Goal: Task Accomplishment & Management: Complete application form

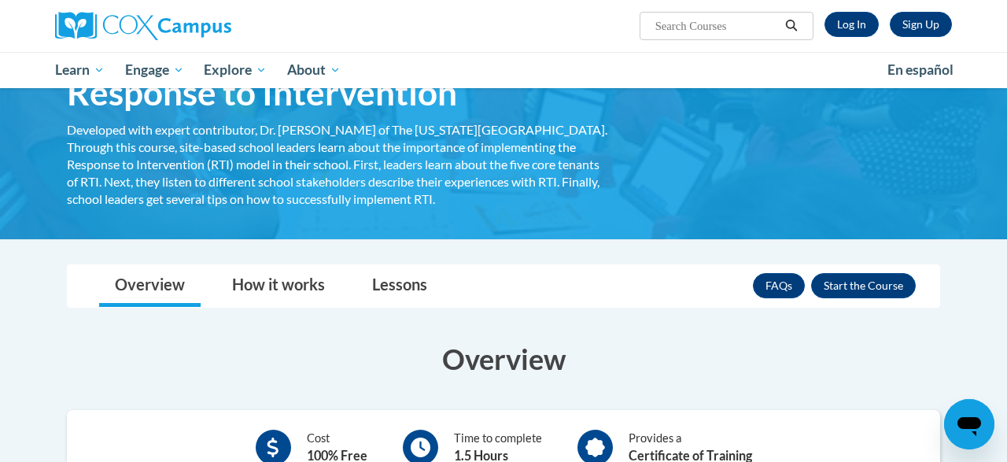
scroll to position [90, 0]
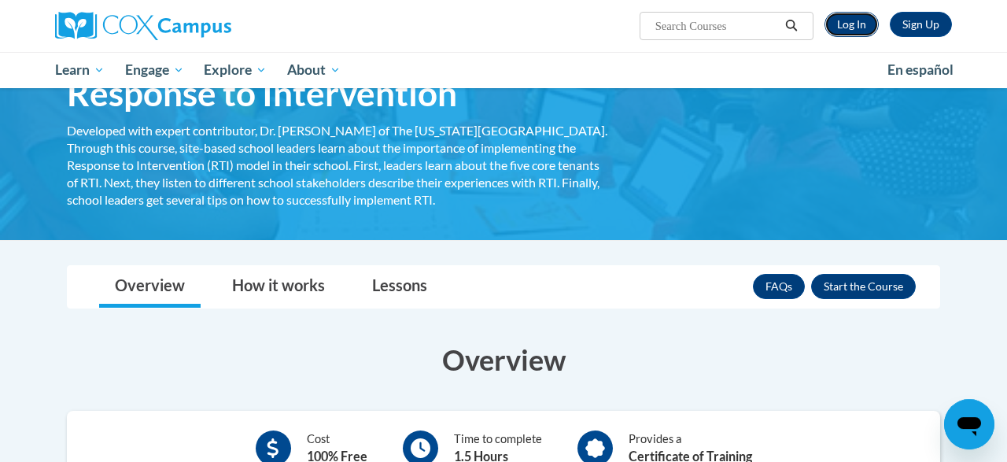
click at [857, 30] on link "Log In" at bounding box center [852, 24] width 54 height 25
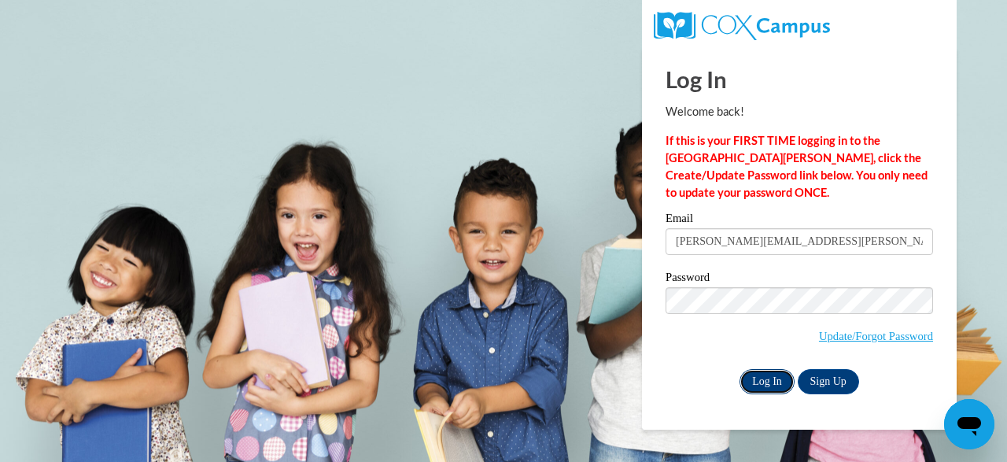
click at [771, 391] on input "Log In" at bounding box center [767, 381] width 55 height 25
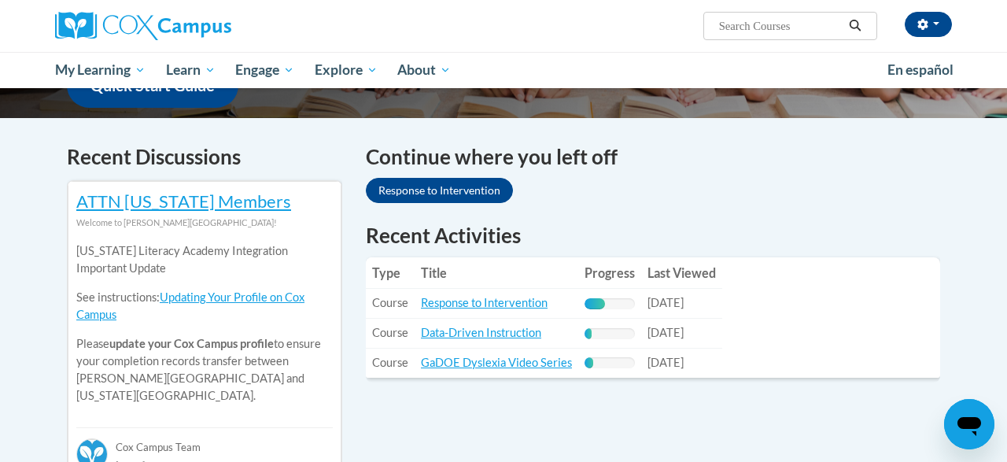
scroll to position [471, 0]
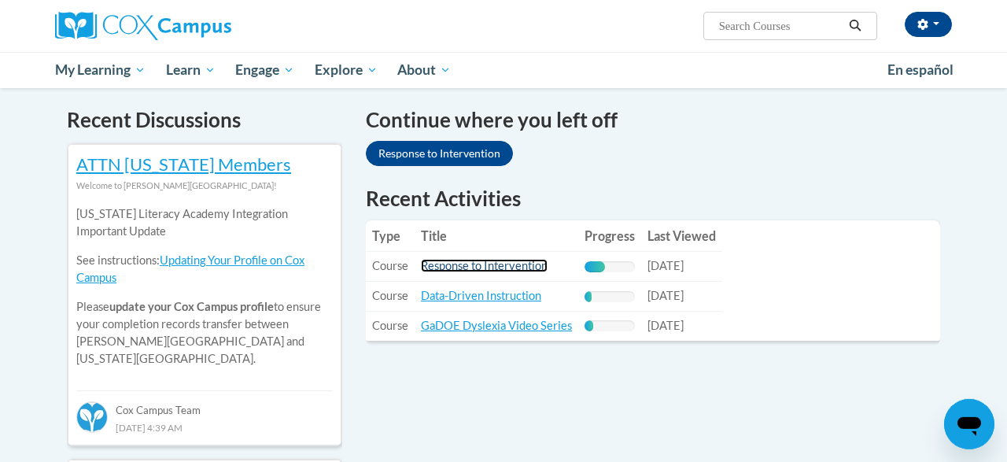
click at [482, 263] on link "Response to Intervention" at bounding box center [484, 265] width 127 height 13
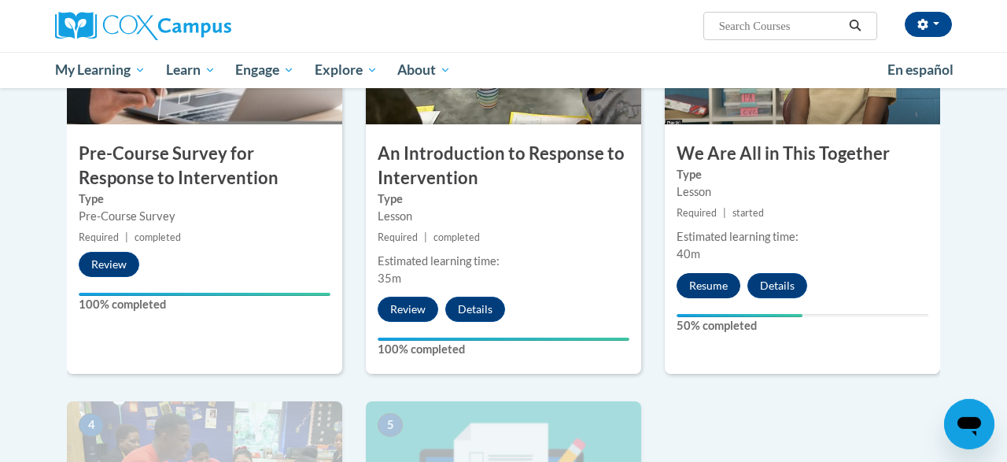
scroll to position [445, 0]
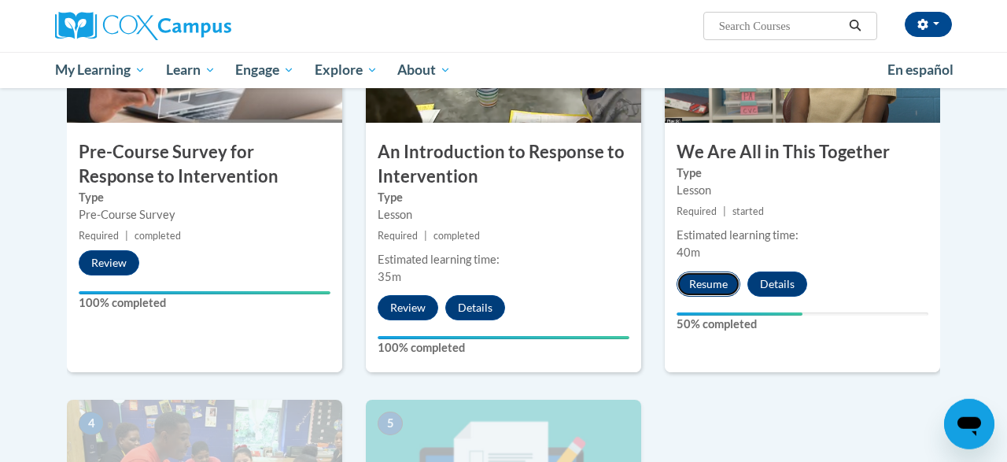
click at [708, 277] on button "Resume" at bounding box center [709, 284] width 64 height 25
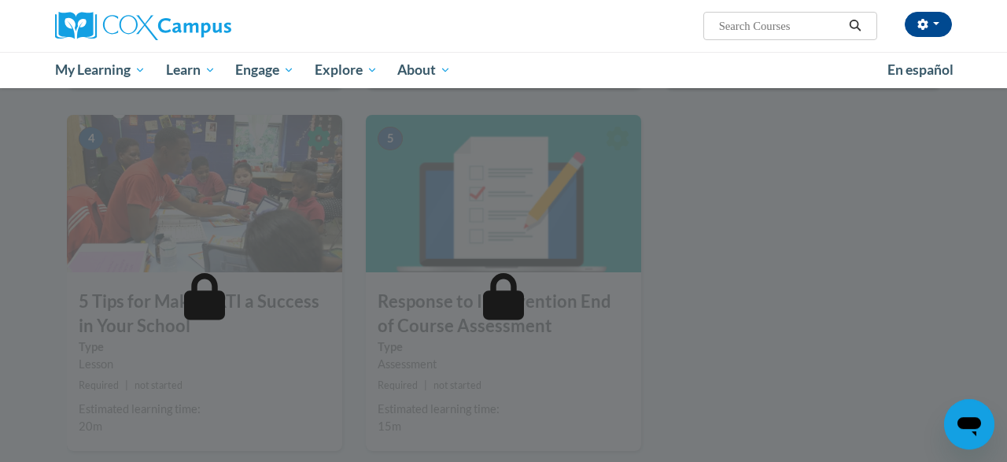
scroll to position [746, 0]
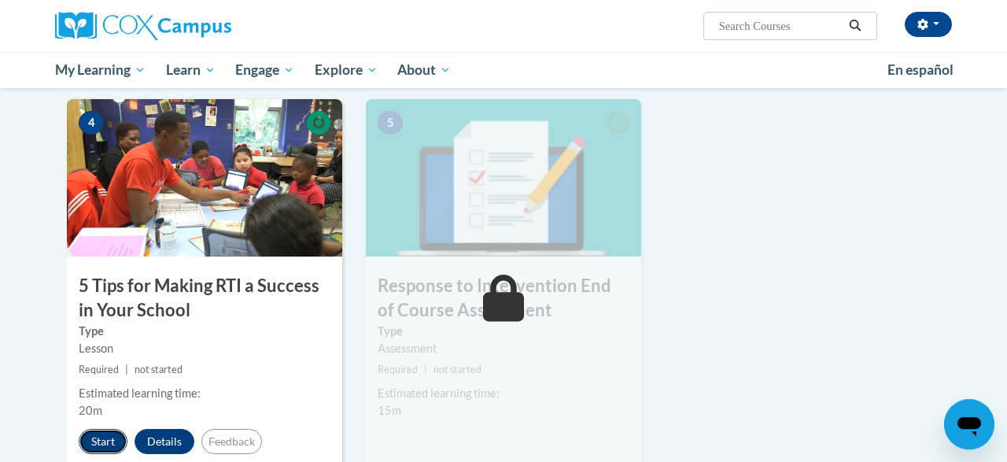
click at [108, 443] on button "Start" at bounding box center [103, 441] width 49 height 25
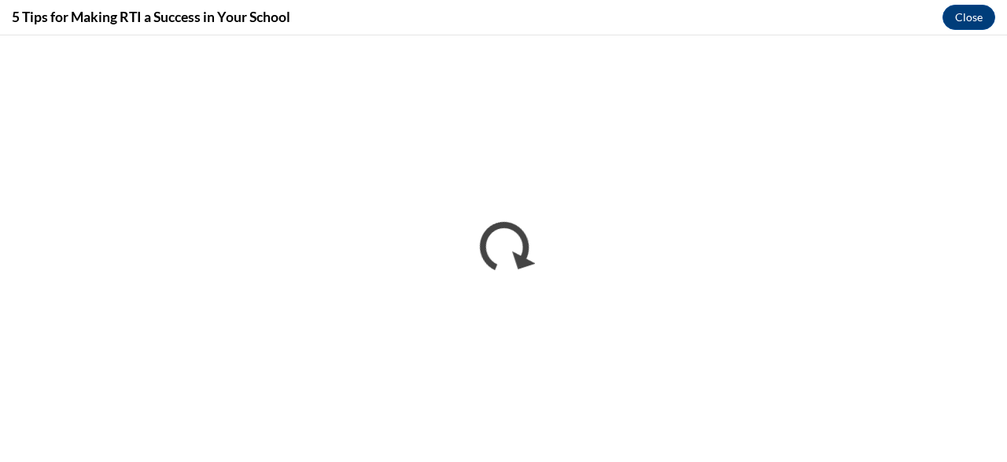
scroll to position [0, 0]
click at [967, 20] on button "Close" at bounding box center [969, 17] width 53 height 25
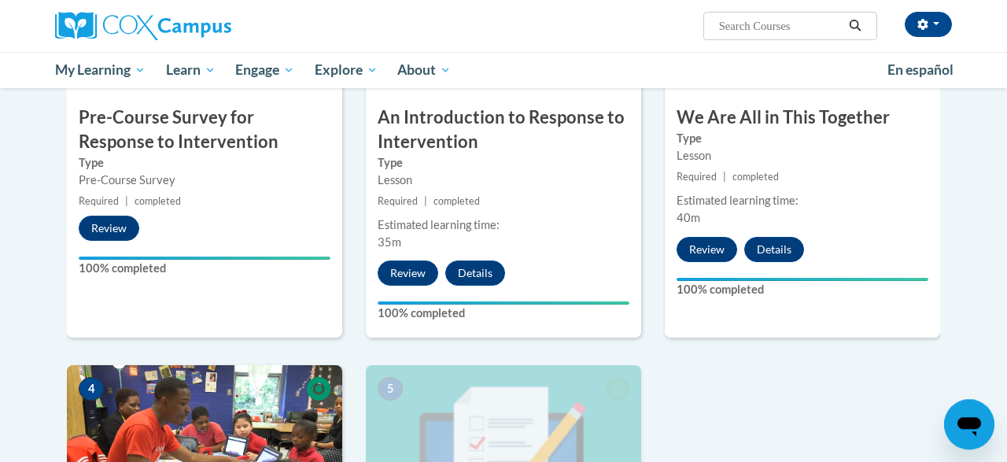
scroll to position [476, 0]
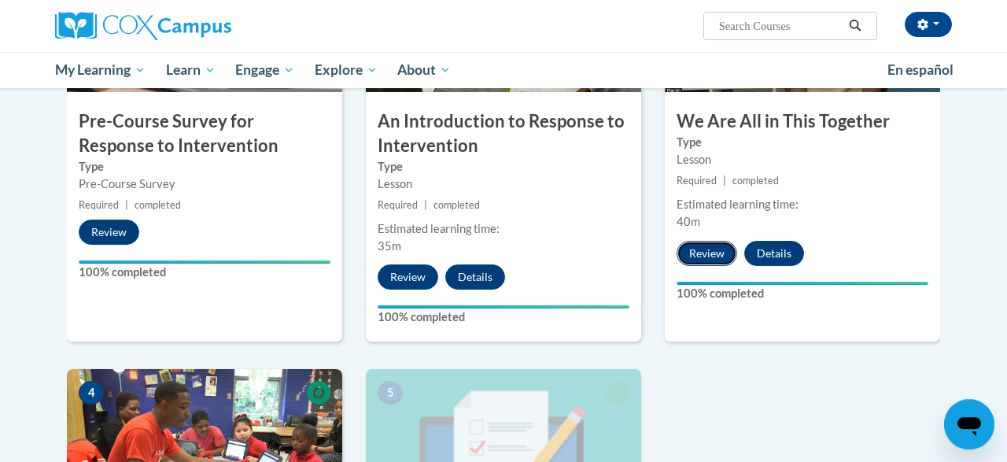
click at [706, 249] on button "Review" at bounding box center [707, 253] width 61 height 25
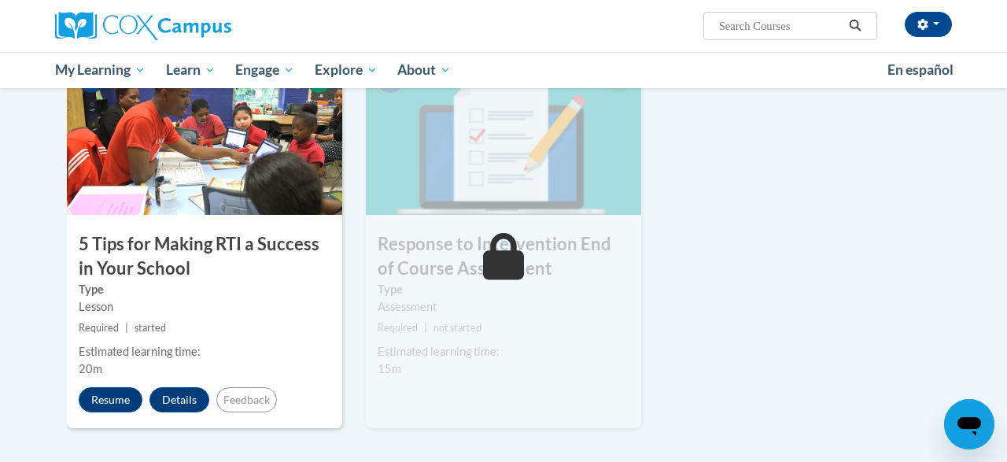
scroll to position [789, 0]
click at [103, 414] on div "4 5 Tips for Making RTI a Success in Your School Type Lesson Required | started…" at bounding box center [204, 242] width 275 height 371
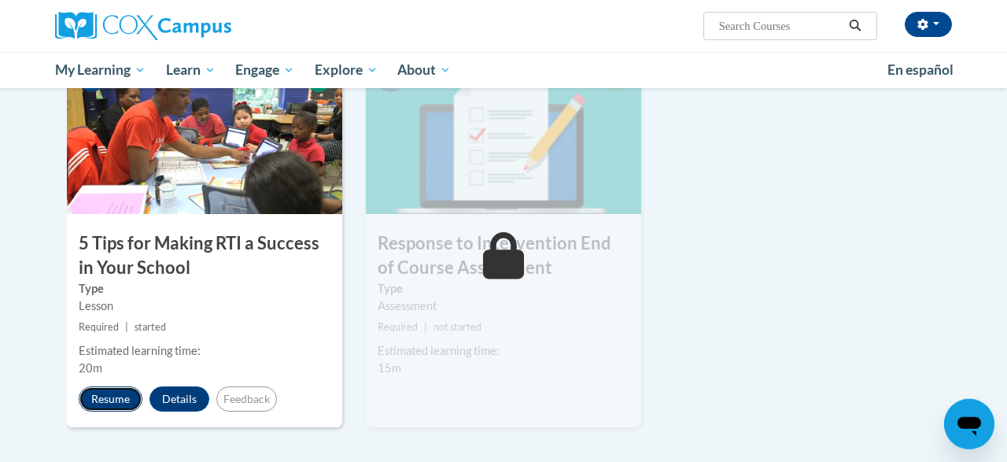
click at [91, 401] on button "Resume" at bounding box center [111, 398] width 64 height 25
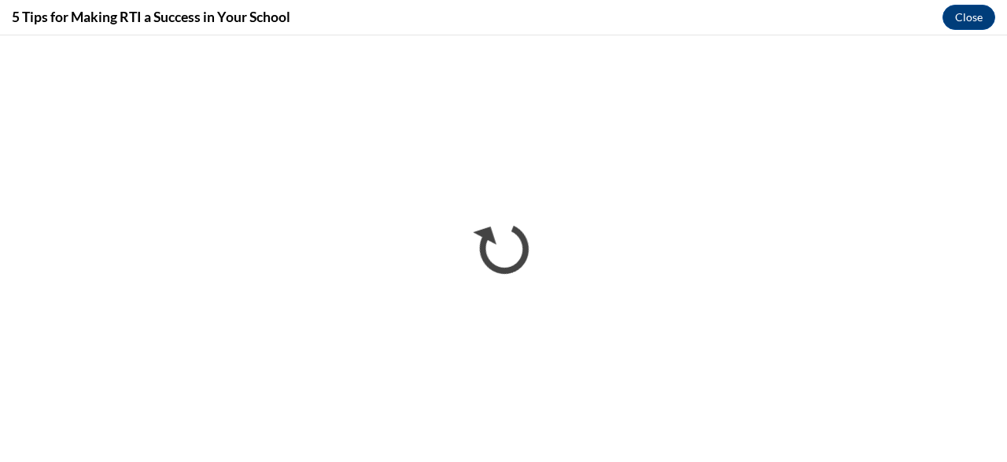
scroll to position [0, 0]
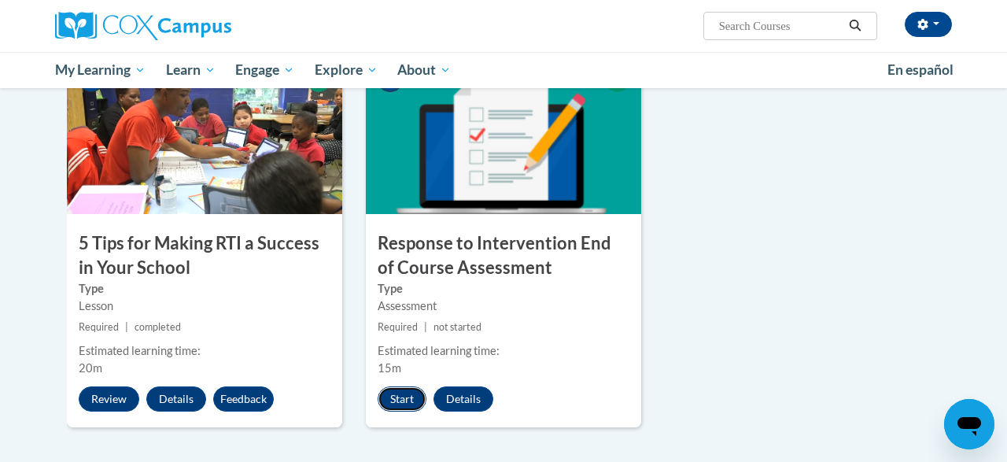
click at [408, 405] on button "Start" at bounding box center [402, 398] width 49 height 25
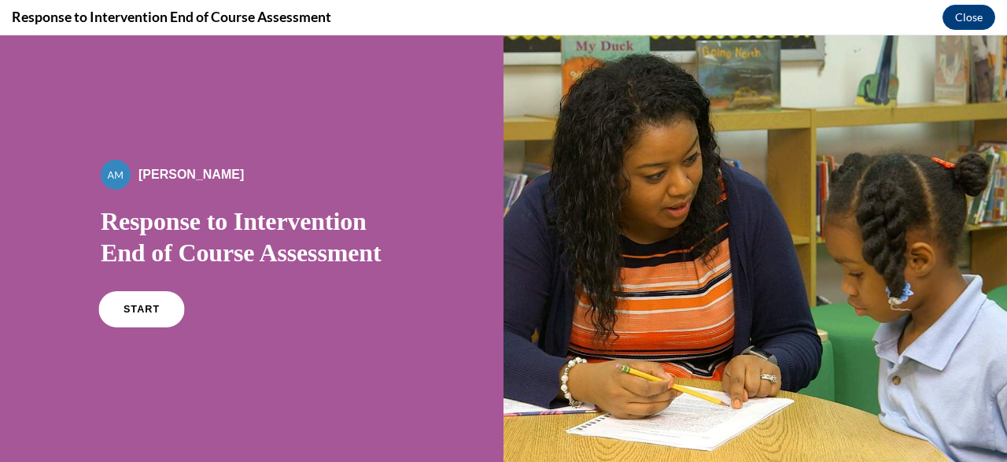
click at [158, 303] on link "START" at bounding box center [141, 309] width 86 height 36
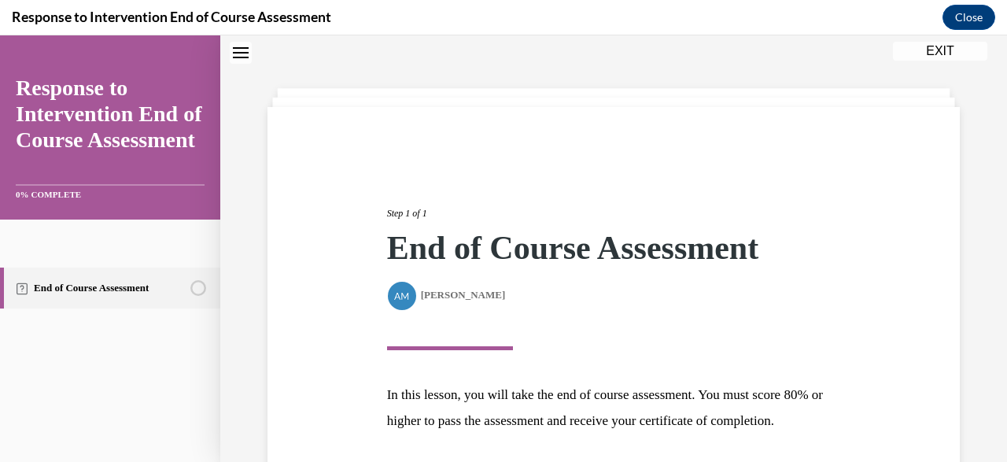
scroll to position [202, 0]
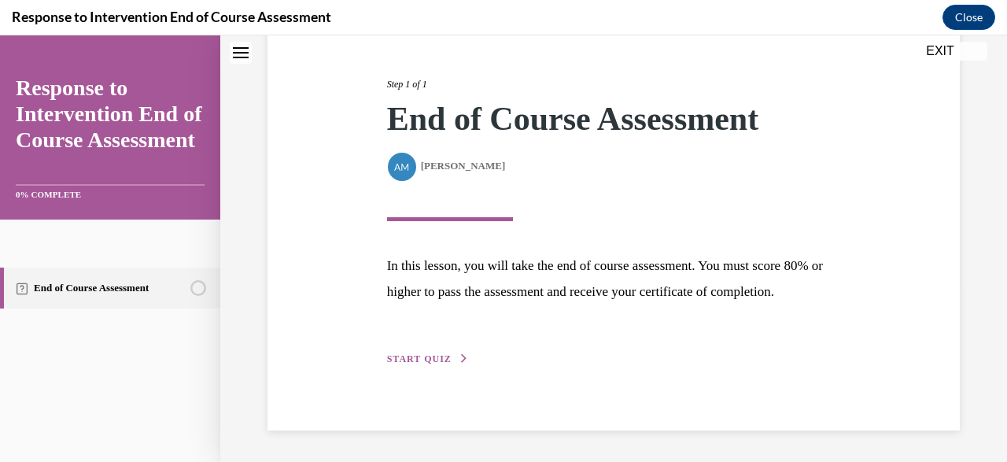
click at [448, 350] on div "Step 1 of 1 End of Course Assessment By Alexander Mackey Alexander Mackey In th…" at bounding box center [614, 204] width 478 height 327
click at [427, 358] on span "START QUIZ" at bounding box center [419, 358] width 65 height 11
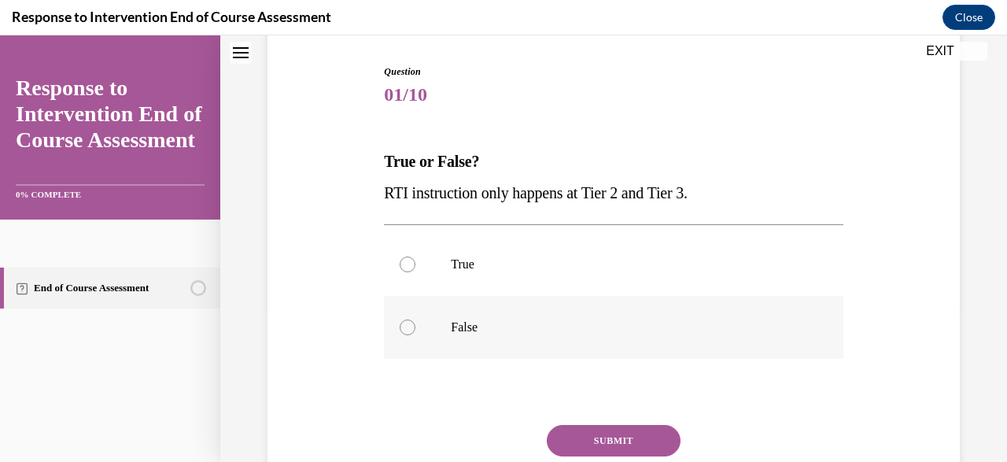
scroll to position [156, 0]
click at [478, 320] on p "False" at bounding box center [627, 326] width 353 height 16
click at [416, 320] on input "False" at bounding box center [408, 326] width 16 height 16
radio input "true"
click at [621, 453] on button "SUBMIT" at bounding box center [614, 438] width 134 height 31
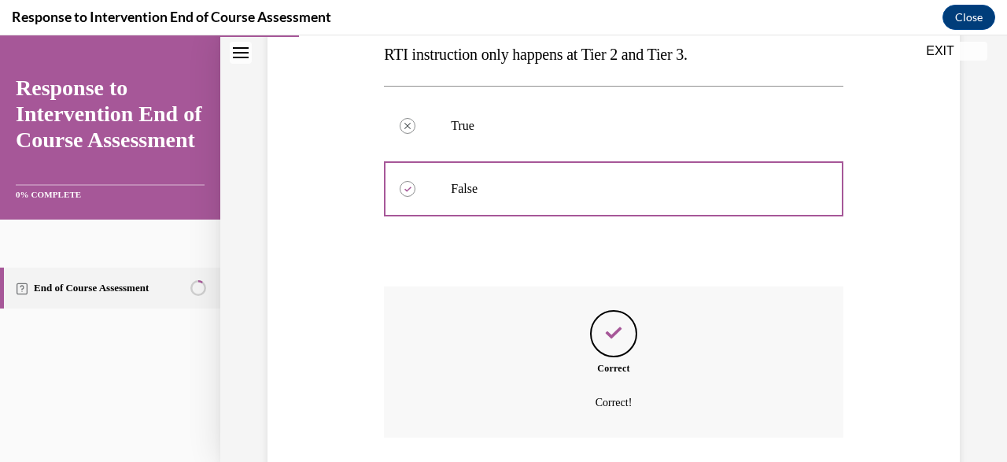
scroll to position [329, 0]
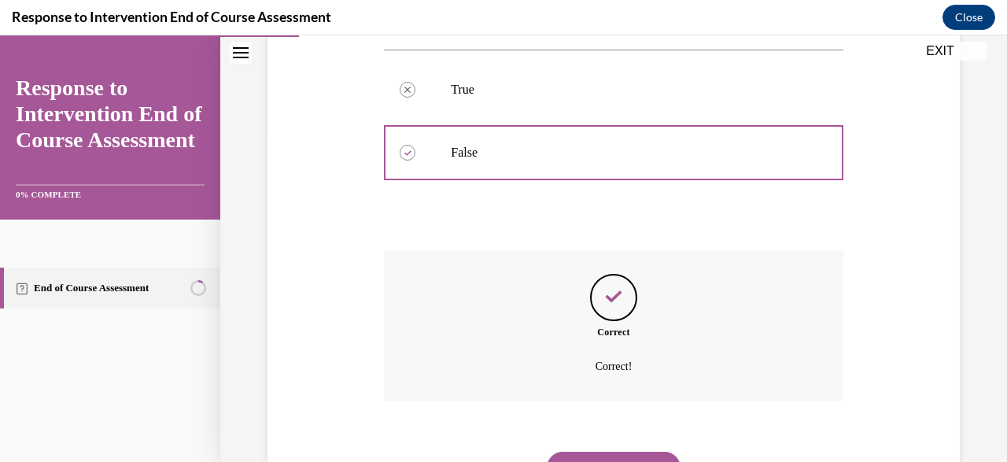
click at [621, 436] on div "NEXT" at bounding box center [613, 467] width 459 height 63
click at [624, 452] on button "NEXT" at bounding box center [614, 467] width 134 height 31
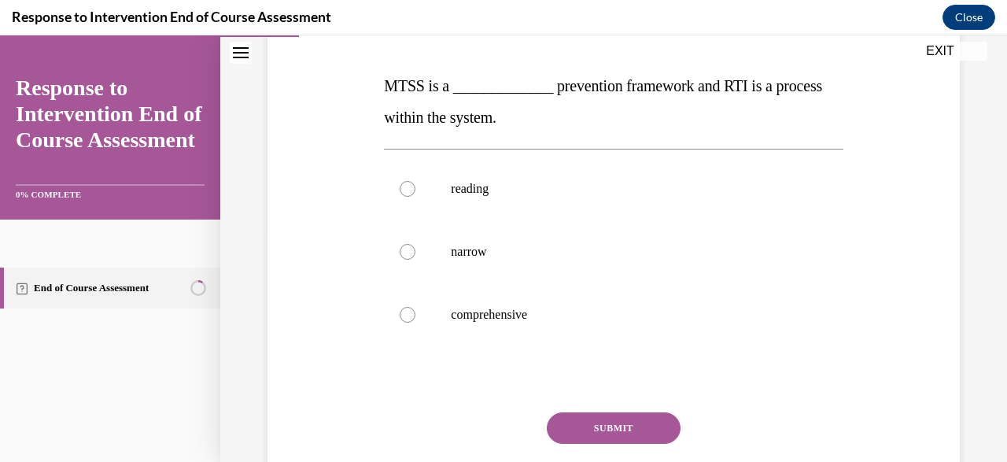
scroll to position [231, 0]
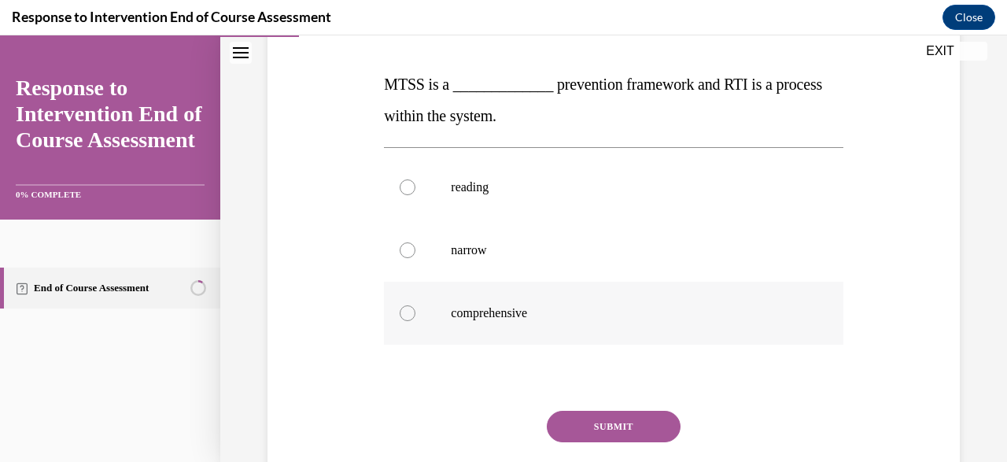
click at [523, 312] on p "comprehensive" at bounding box center [627, 313] width 353 height 16
click at [416, 312] on input "comprehensive" at bounding box center [408, 313] width 16 height 16
radio input "true"
click at [597, 434] on button "SUBMIT" at bounding box center [614, 426] width 134 height 31
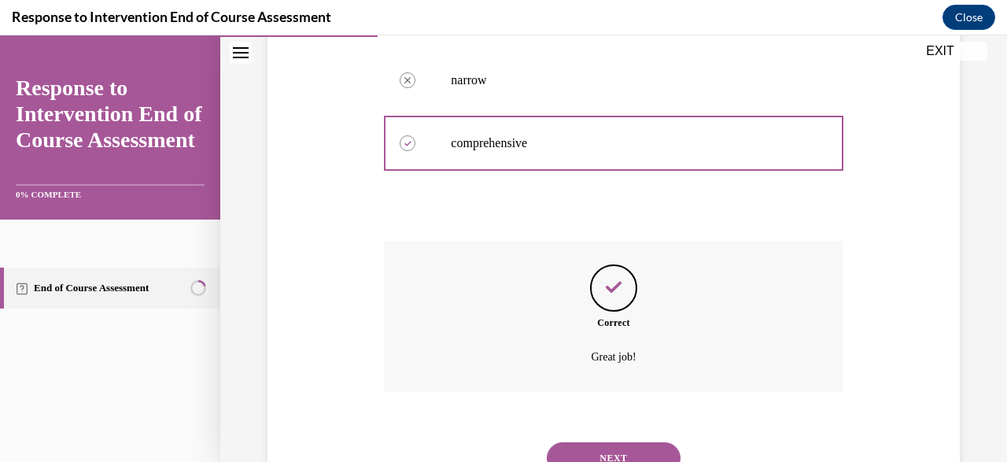
click at [626, 447] on button "NEXT" at bounding box center [614, 457] width 134 height 31
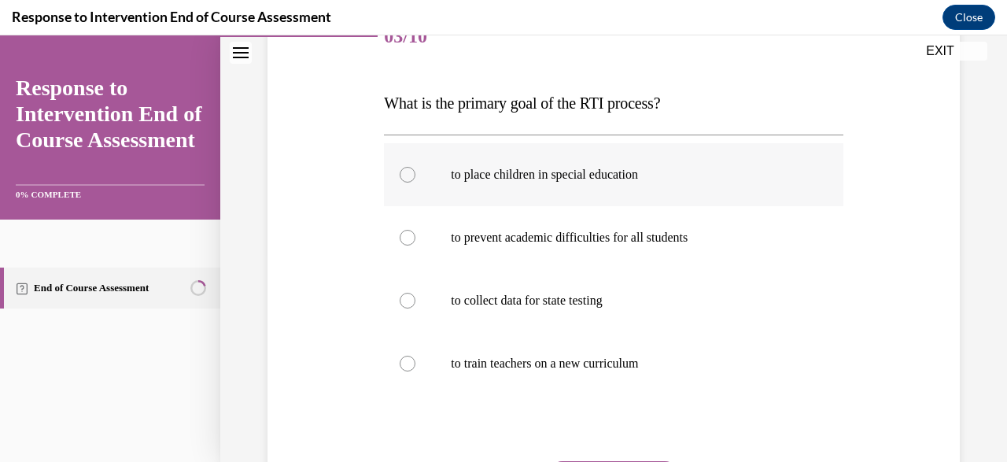
scroll to position [212, 0]
click at [700, 238] on p "to prevent academic difficulties for all students" at bounding box center [627, 238] width 353 height 16
click at [416, 238] on input "to prevent academic difficulties for all students" at bounding box center [408, 238] width 16 height 16
radio input "true"
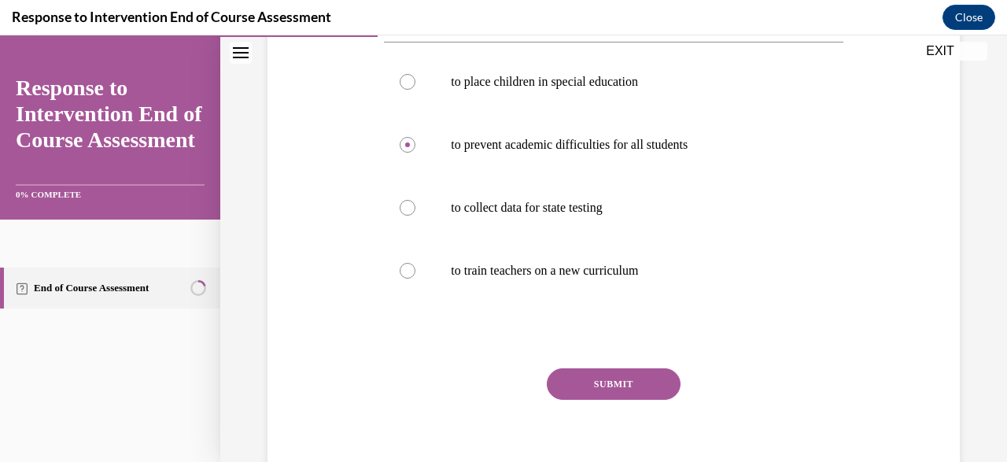
click at [626, 371] on button "SUBMIT" at bounding box center [614, 383] width 134 height 31
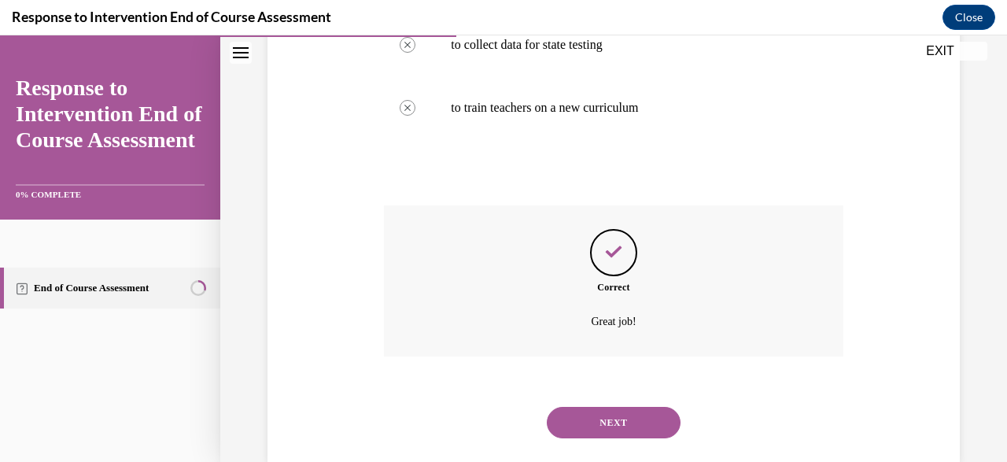
scroll to position [476, 0]
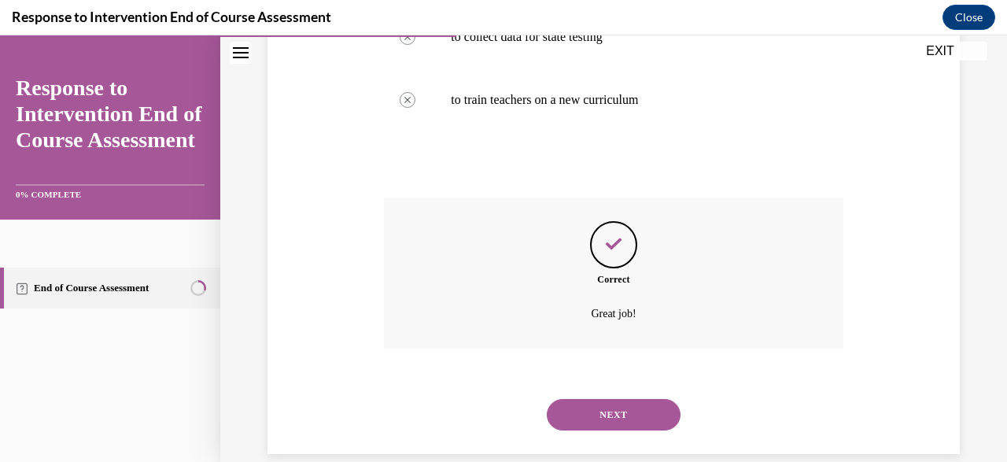
click at [626, 371] on div "Correct Great job!" at bounding box center [613, 285] width 459 height 175
click at [626, 383] on div "NEXT" at bounding box center [613, 414] width 459 height 63
click at [630, 399] on button "NEXT" at bounding box center [614, 414] width 134 height 31
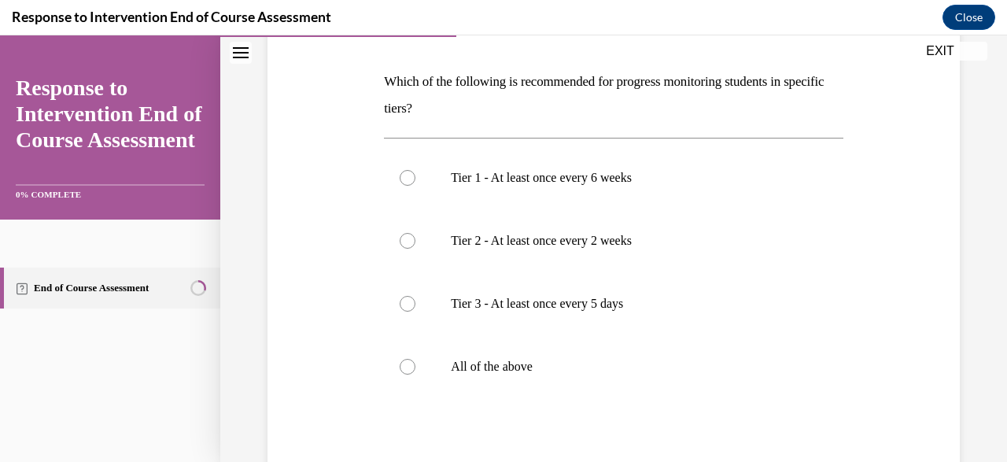
scroll to position [231, 0]
click at [560, 344] on label "All of the above" at bounding box center [613, 366] width 459 height 63
click at [416, 359] on input "All of the above" at bounding box center [408, 367] width 16 height 16
radio input "true"
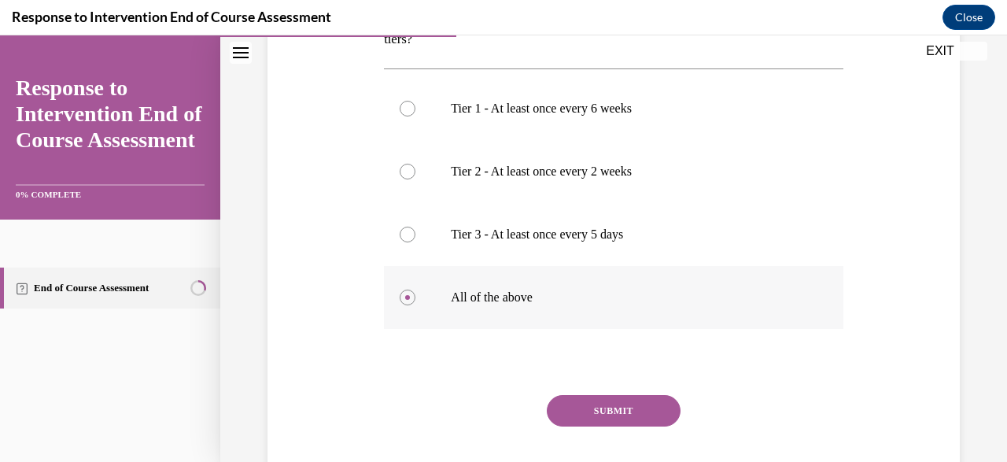
scroll to position [302, 0]
click at [626, 420] on button "SUBMIT" at bounding box center [614, 409] width 134 height 31
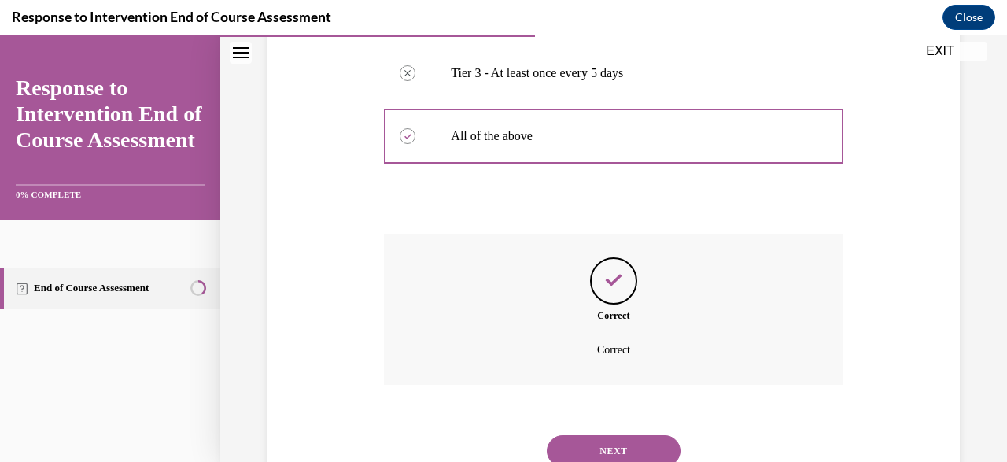
click at [604, 435] on button "NEXT" at bounding box center [614, 450] width 134 height 31
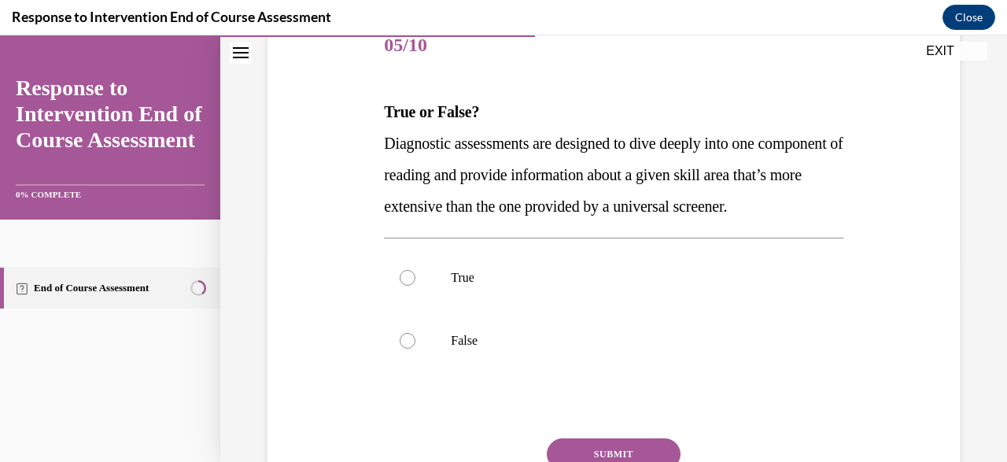
scroll to position [212, 0]
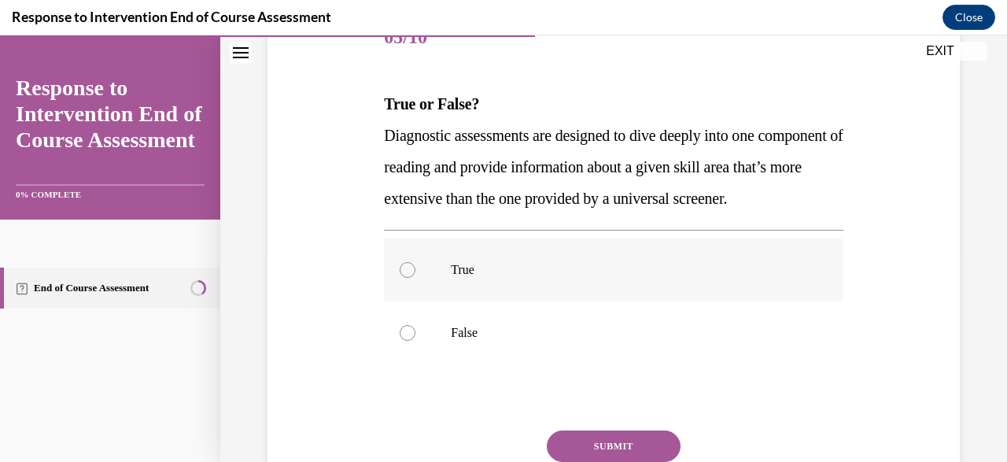
click at [530, 301] on label "True" at bounding box center [613, 269] width 459 height 63
click at [416, 278] on input "True" at bounding box center [408, 270] width 16 height 16
radio input "true"
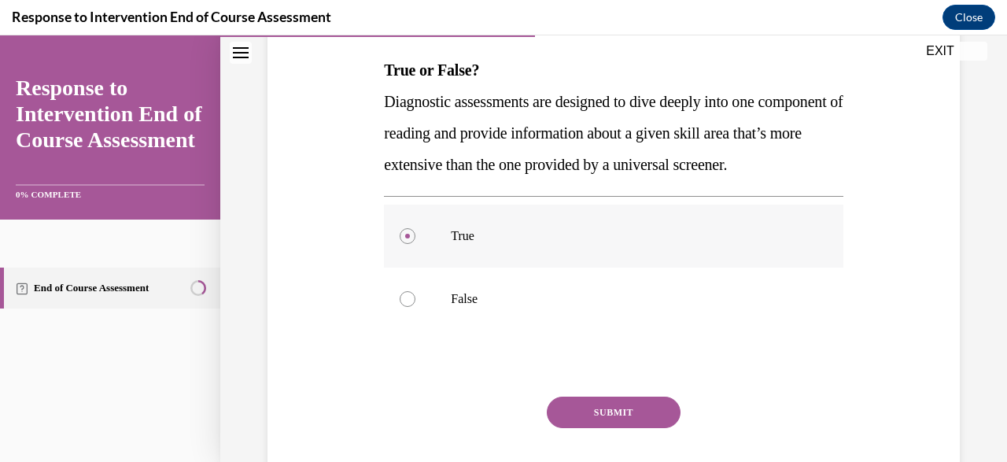
scroll to position [246, 0]
click at [630, 428] on button "SUBMIT" at bounding box center [614, 412] width 134 height 31
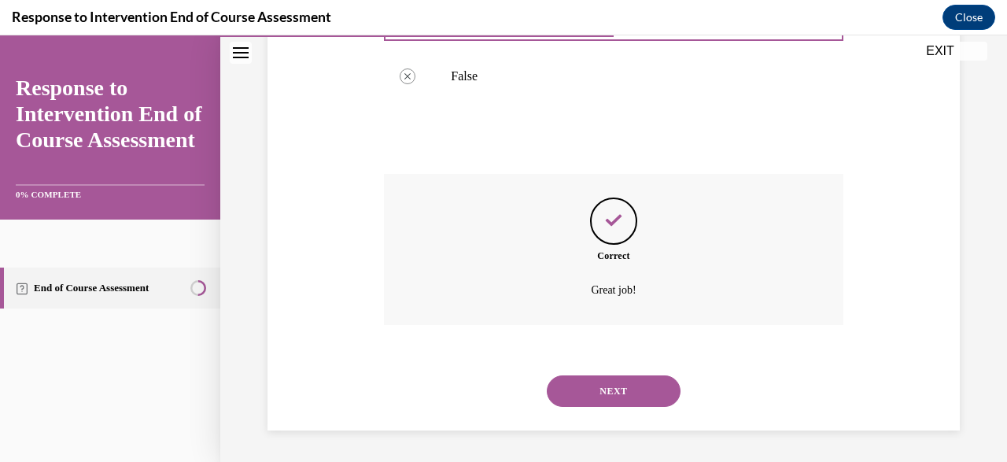
click at [602, 397] on button "NEXT" at bounding box center [614, 390] width 134 height 31
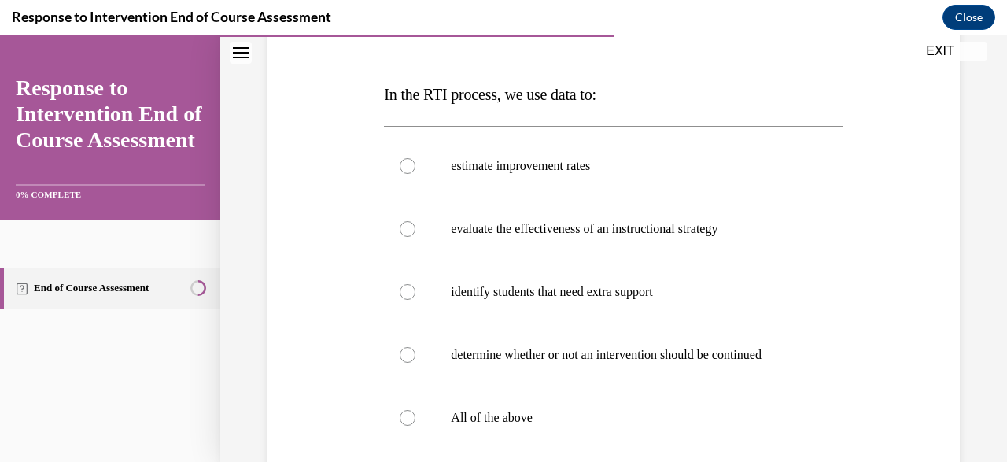
scroll to position [229, 0]
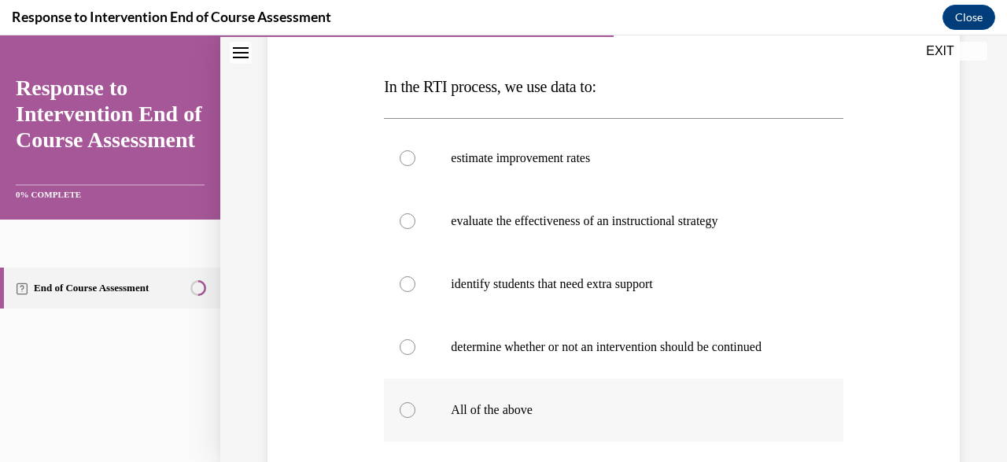
click at [569, 391] on label "All of the above" at bounding box center [613, 410] width 459 height 63
click at [416, 402] on input "All of the above" at bounding box center [408, 410] width 16 height 16
radio input "true"
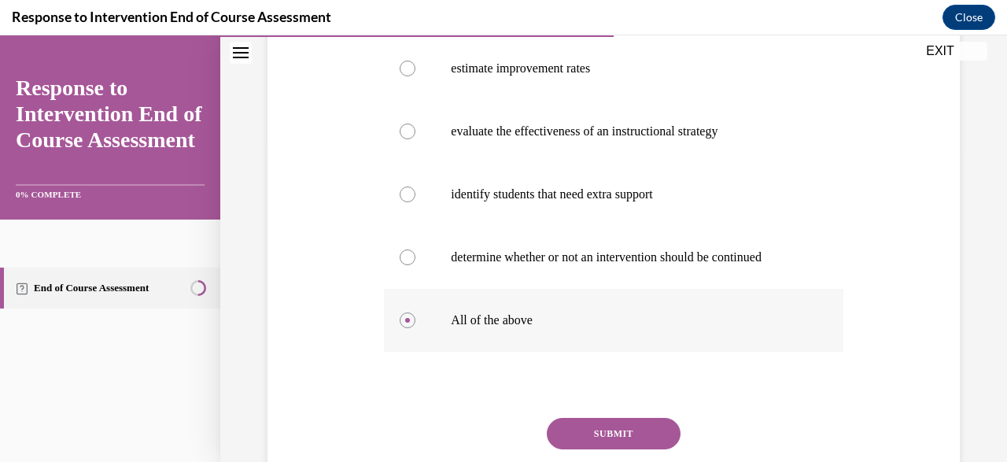
scroll to position [322, 0]
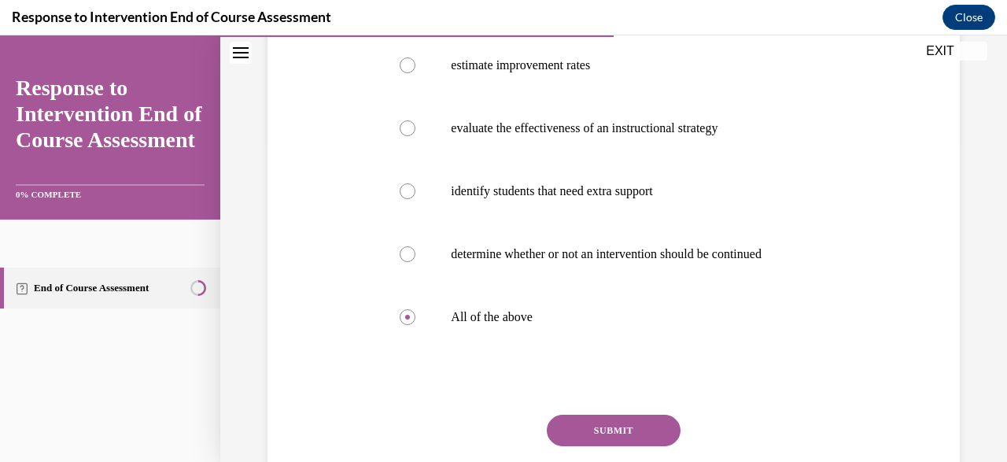
click at [598, 405] on div "Question 06/10 In the RTI process, we use data to: estimate improvement rates e…" at bounding box center [613, 220] width 459 height 647
click at [608, 421] on button "SUBMIT" at bounding box center [614, 430] width 134 height 31
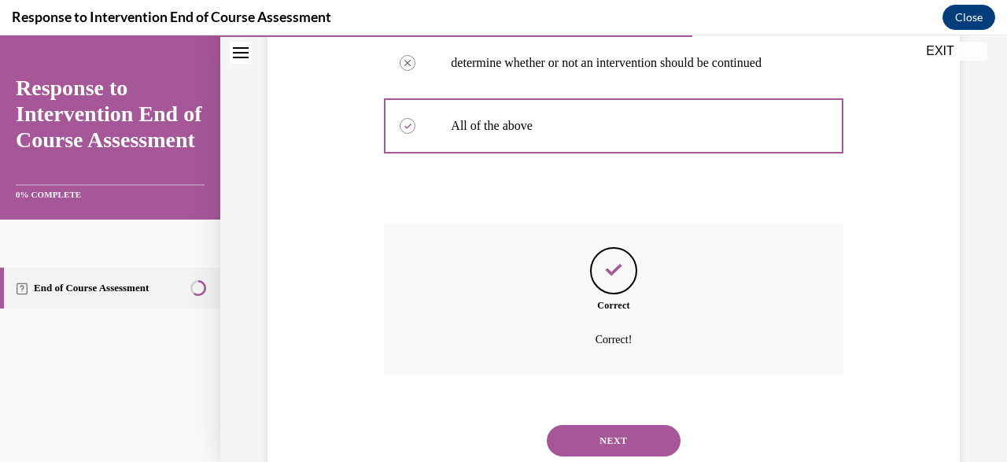
scroll to position [516, 0]
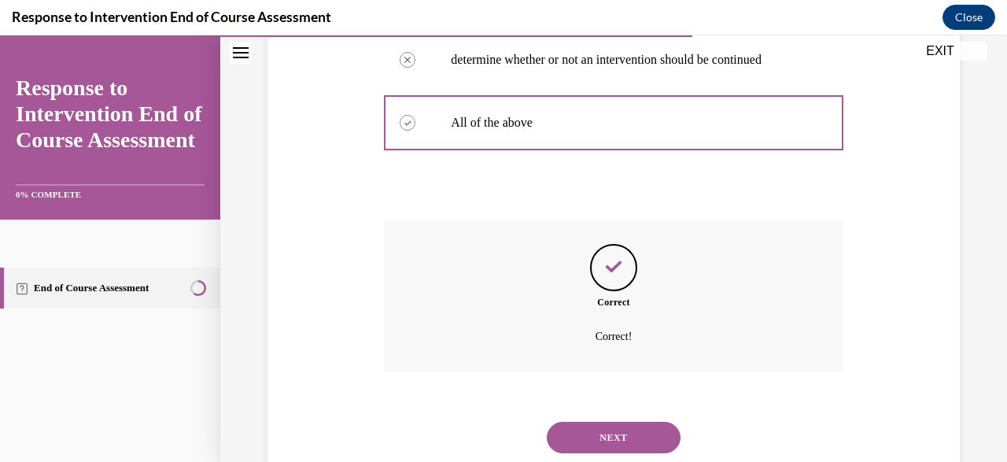
click at [608, 422] on button "NEXT" at bounding box center [614, 437] width 134 height 31
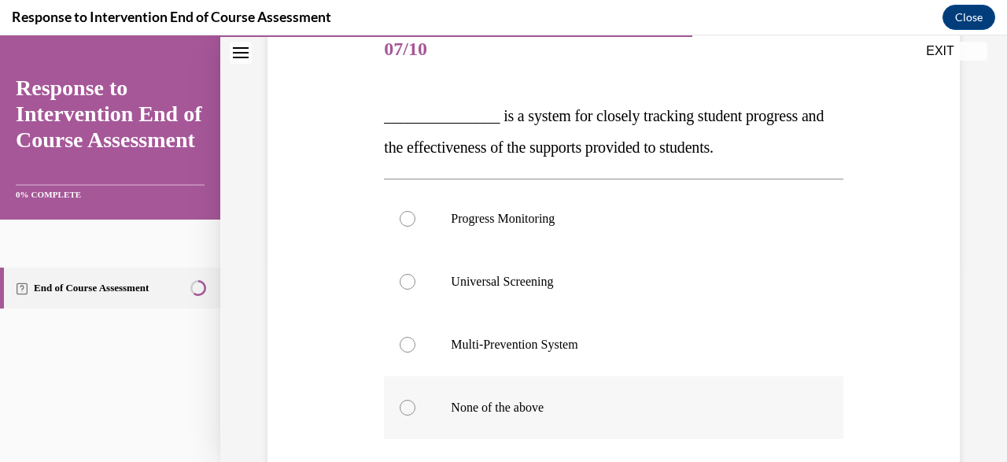
scroll to position [196, 0]
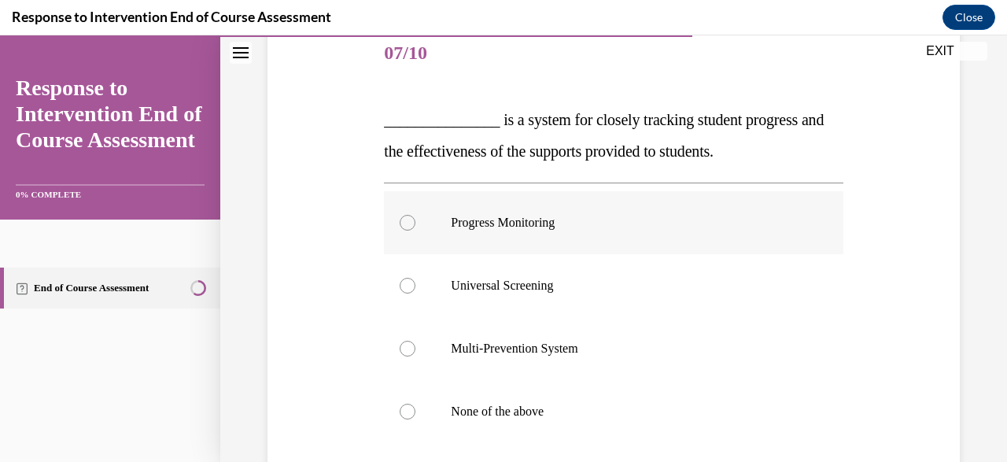
click at [585, 231] on label "Progress Monitoring" at bounding box center [613, 222] width 459 height 63
click at [416, 231] on input "Progress Monitoring" at bounding box center [408, 223] width 16 height 16
radio input "true"
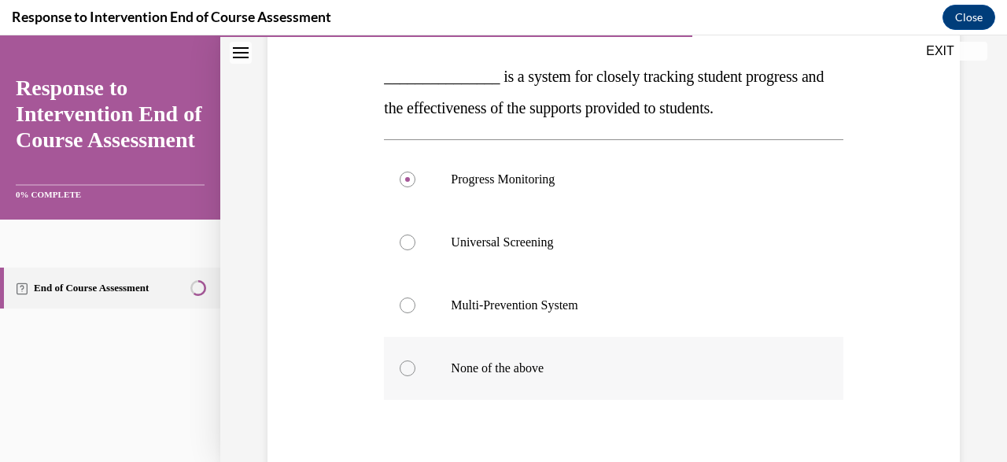
scroll to position [301, 0]
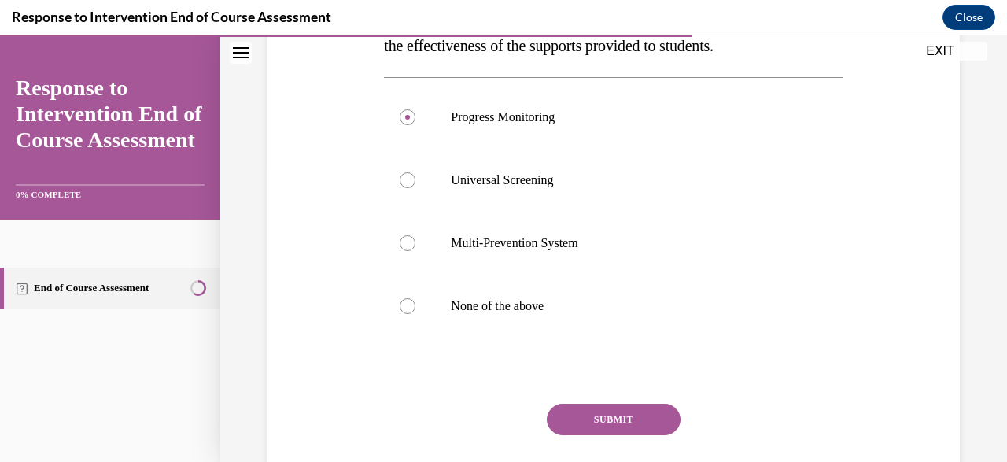
click at [659, 405] on button "SUBMIT" at bounding box center [614, 419] width 134 height 31
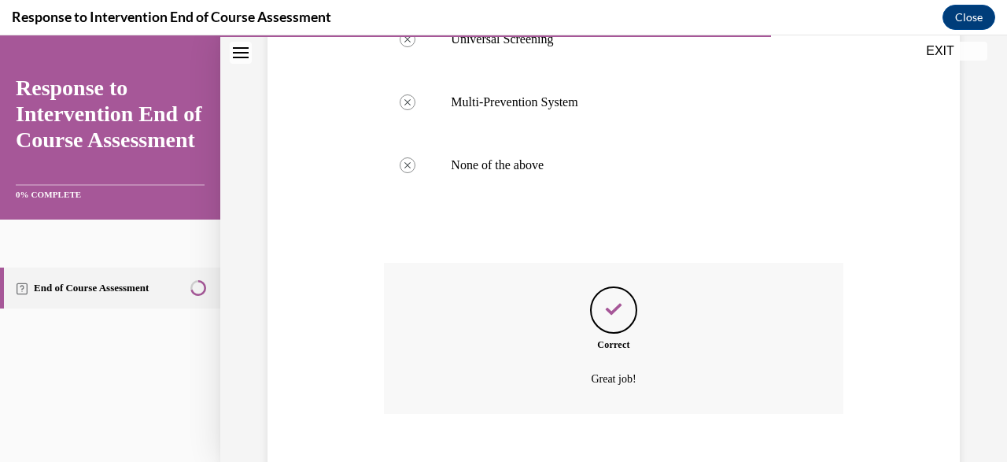
scroll to position [442, 0]
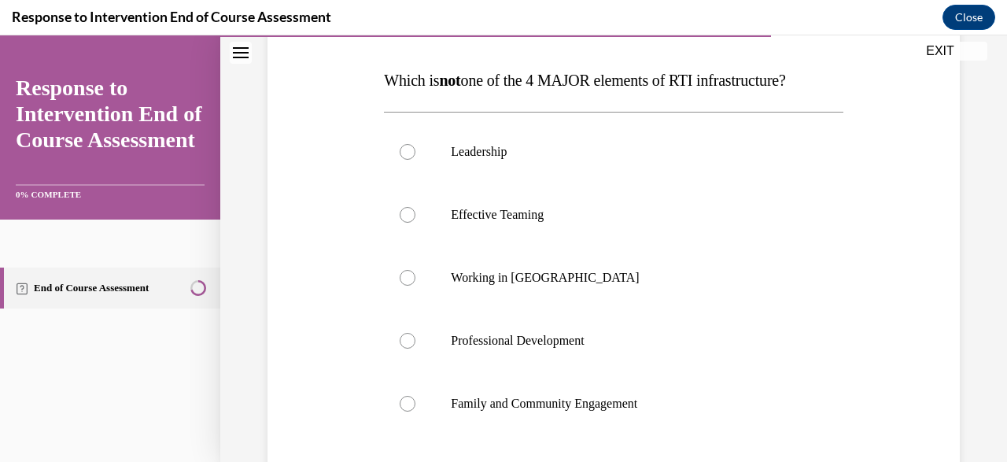
scroll to position [242, 0]
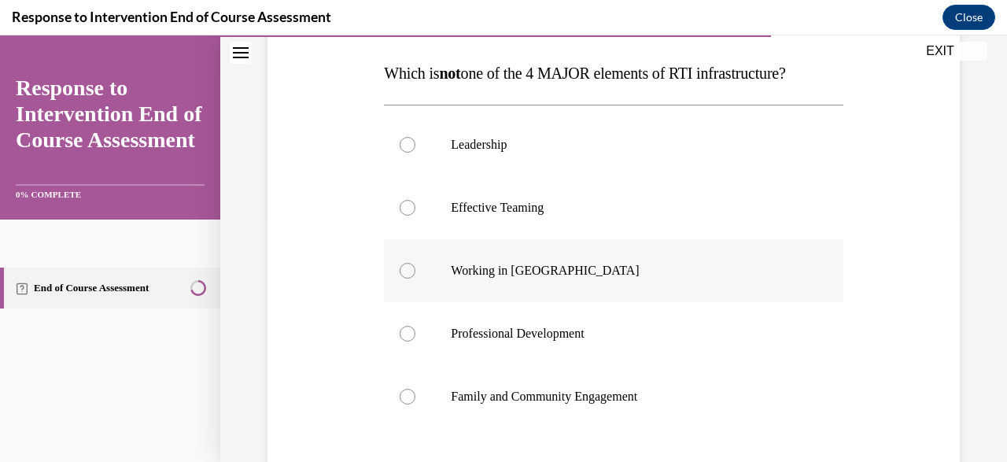
click at [561, 288] on label "Working in Silos" at bounding box center [613, 270] width 459 height 63
click at [416, 279] on input "Working in Silos" at bounding box center [408, 271] width 16 height 16
radio input "true"
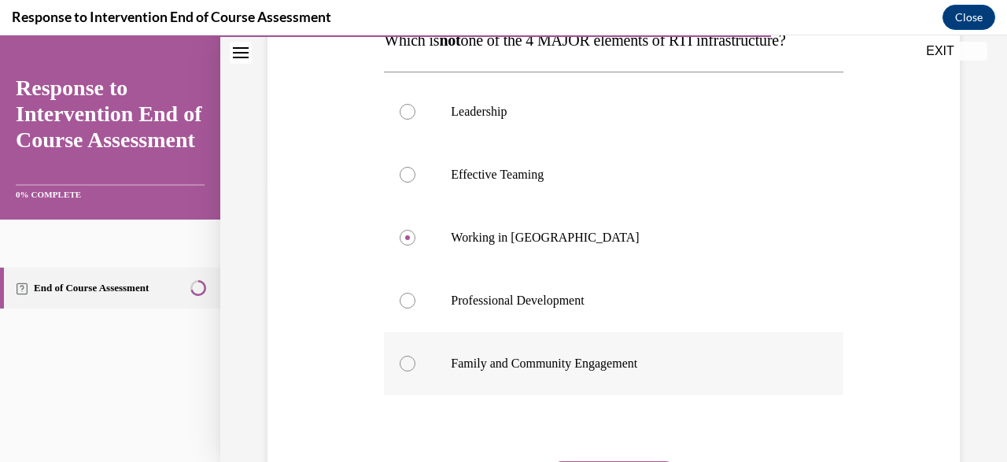
scroll to position [352, 0]
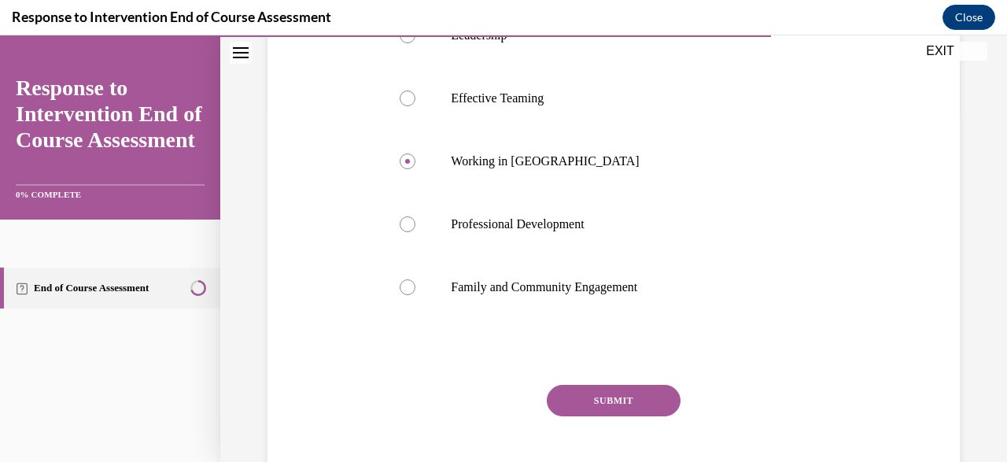
click at [633, 401] on button "SUBMIT" at bounding box center [614, 400] width 134 height 31
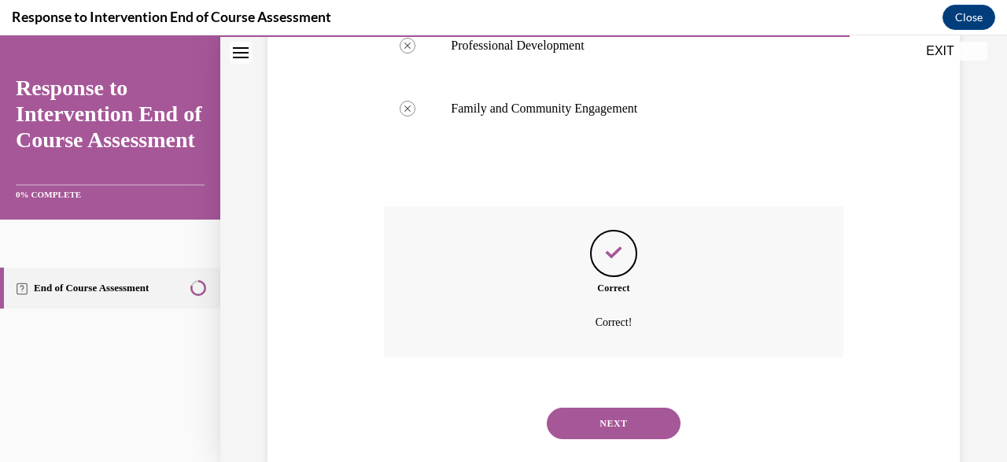
click at [626, 408] on button "NEXT" at bounding box center [614, 423] width 134 height 31
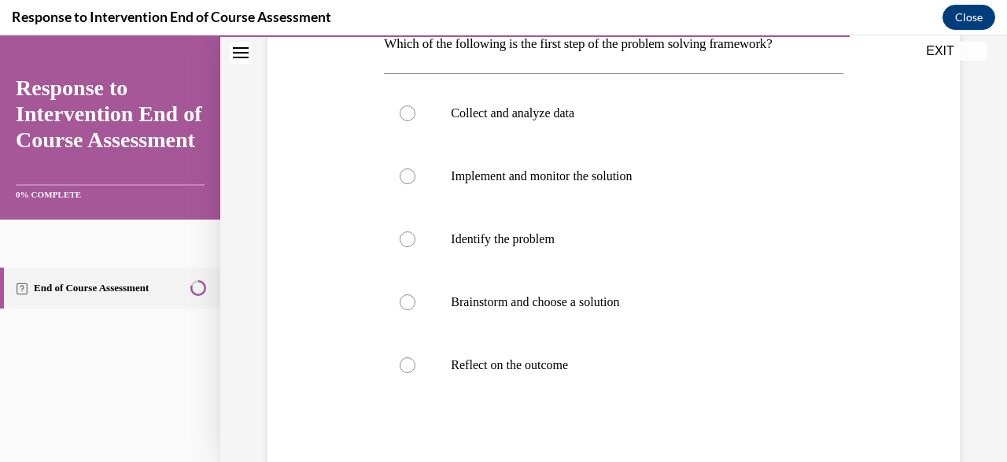
scroll to position [272, 0]
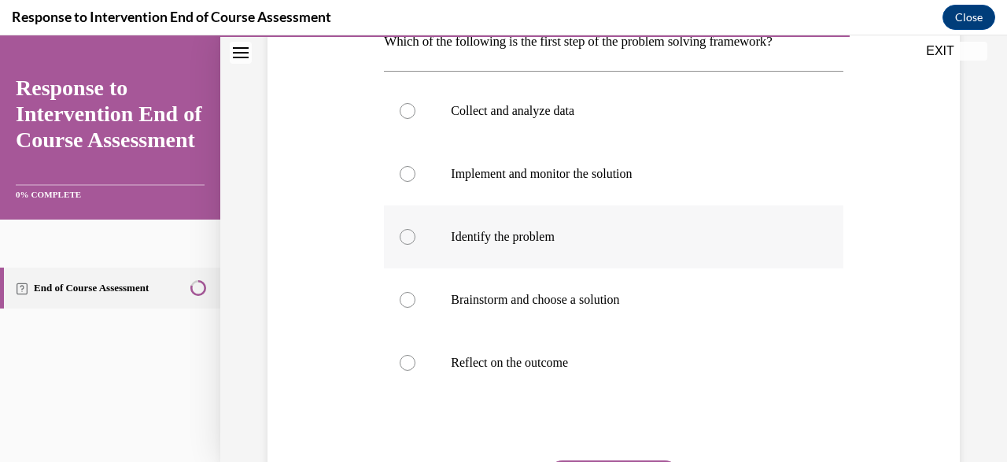
click at [624, 256] on label "Identify the problem" at bounding box center [613, 236] width 459 height 63
click at [416, 245] on input "Identify the problem" at bounding box center [408, 237] width 16 height 16
radio input "true"
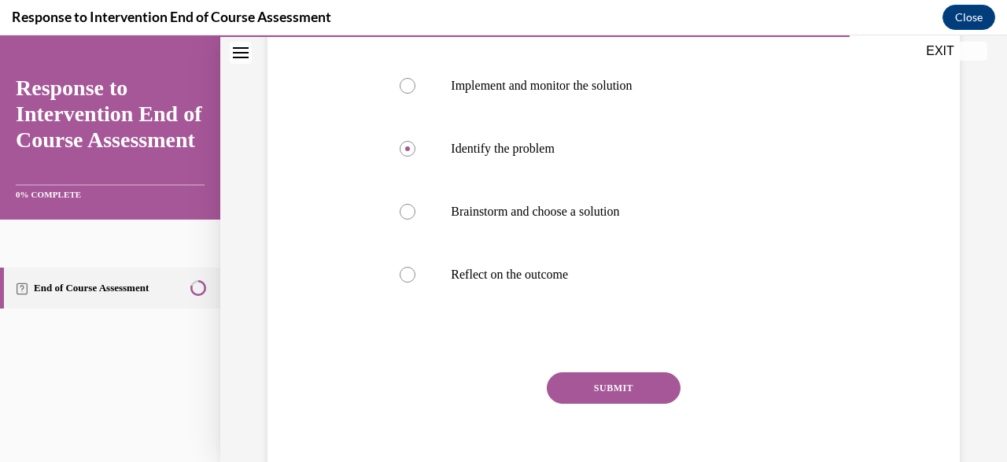
click at [623, 387] on button "SUBMIT" at bounding box center [614, 387] width 134 height 31
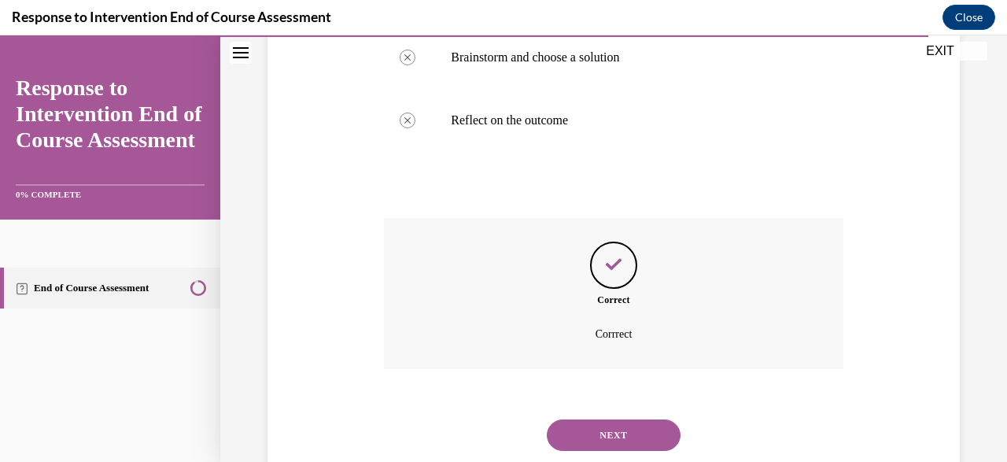
scroll to position [516, 0]
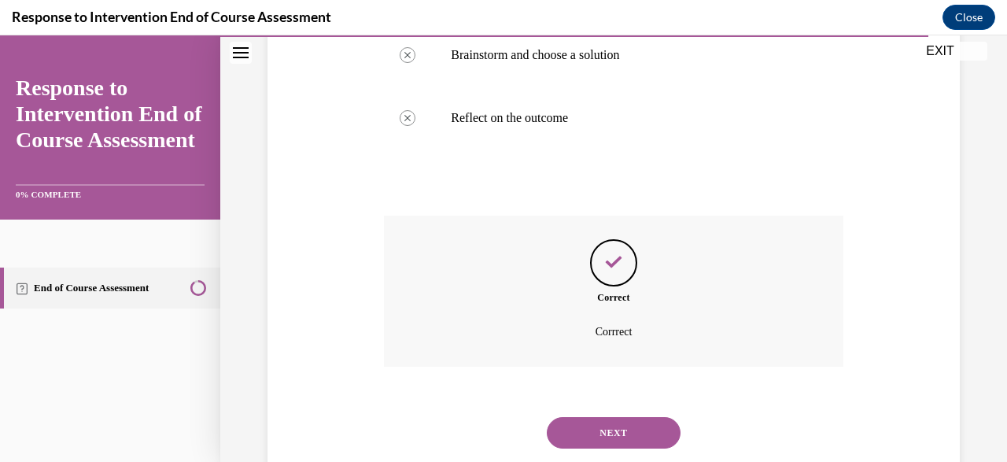
click at [627, 422] on button "NEXT" at bounding box center [614, 432] width 134 height 31
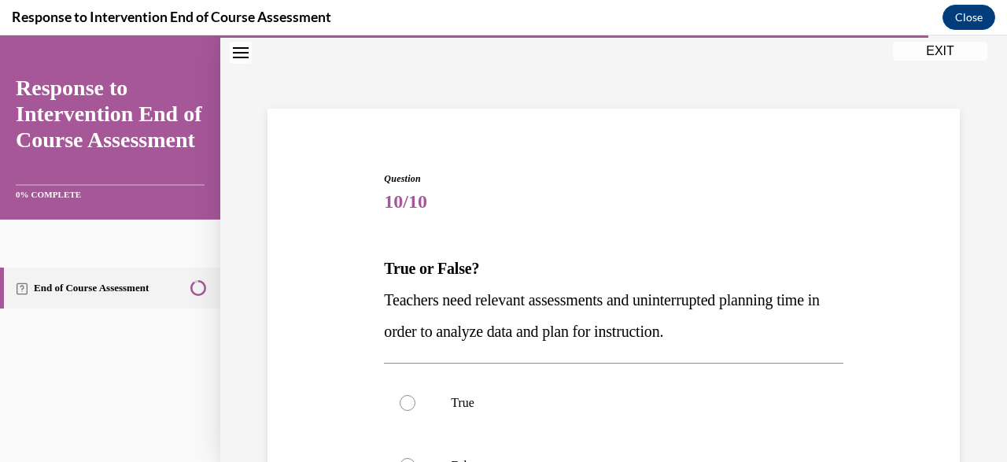
scroll to position [157, 0]
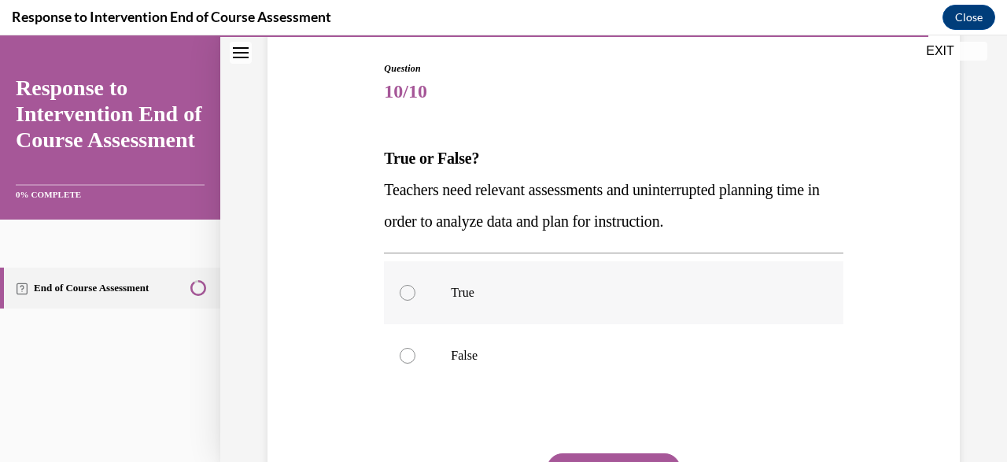
click at [568, 301] on label "True" at bounding box center [613, 292] width 459 height 63
click at [416, 301] on input "True" at bounding box center [408, 293] width 16 height 16
radio input "true"
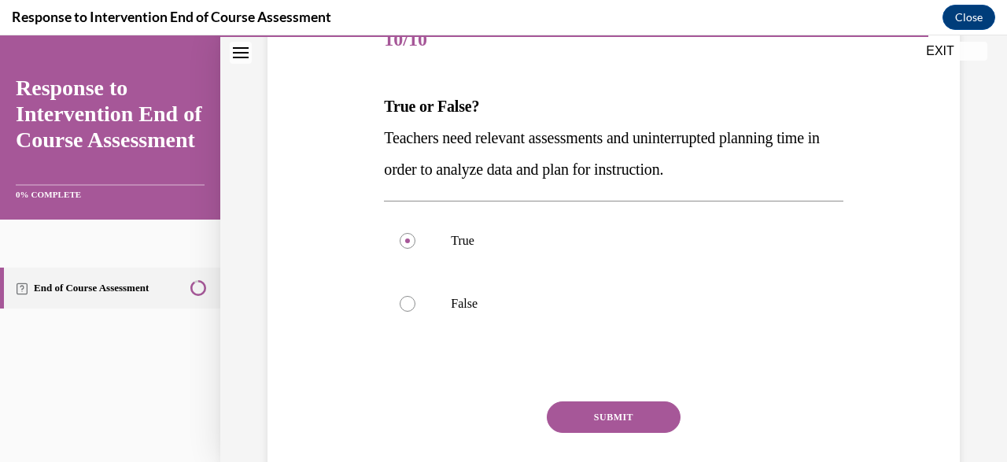
click at [617, 415] on button "SUBMIT" at bounding box center [614, 416] width 134 height 31
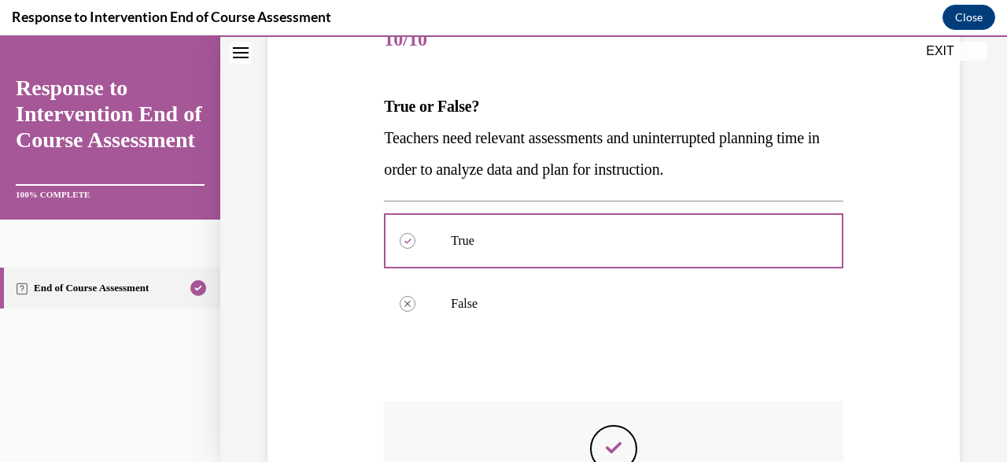
scroll to position [416, 0]
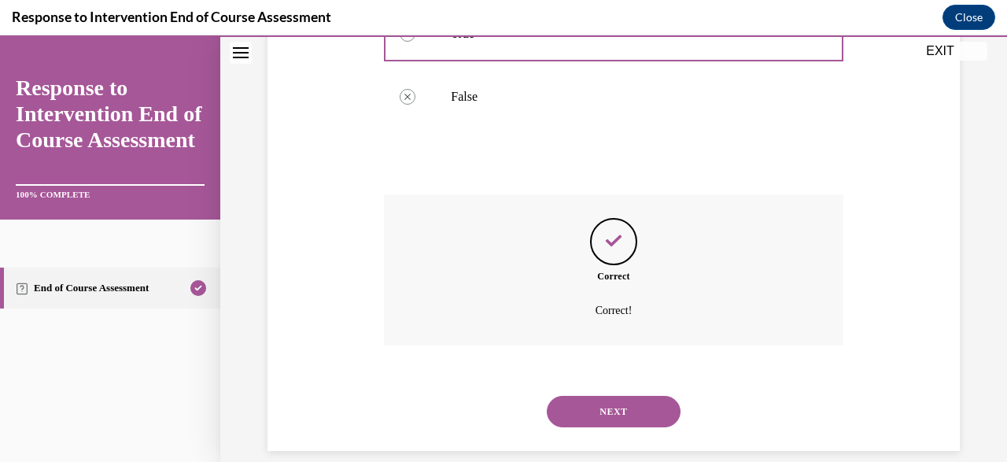
click at [616, 396] on button "NEXT" at bounding box center [614, 411] width 134 height 31
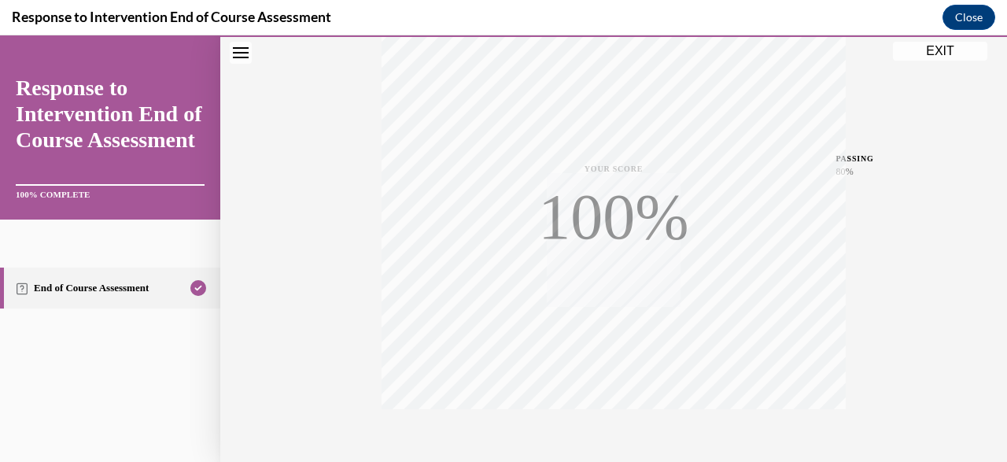
scroll to position [379, 0]
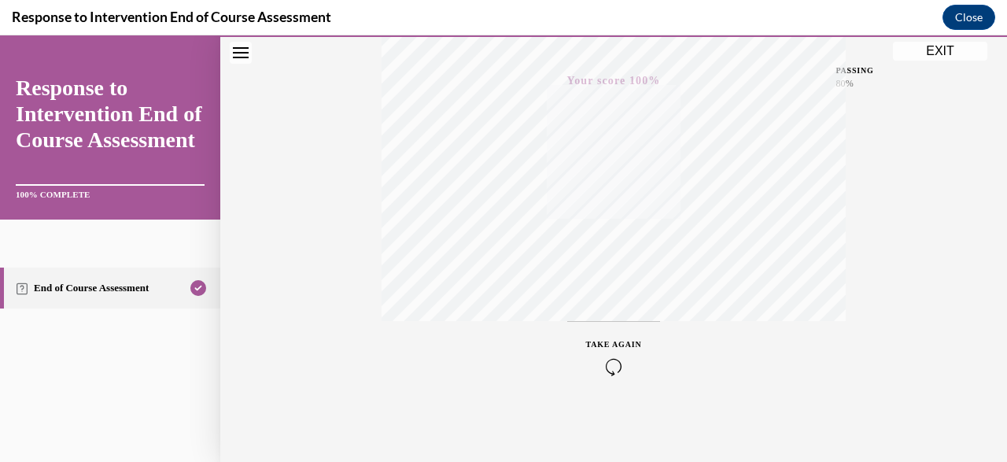
click at [945, 62] on div "Quiz Results PASSING 80% Your score 100% Passed PASSING 80% Your score Your sco…" at bounding box center [613, 84] width 787 height 757
click at [938, 54] on button "EXIT" at bounding box center [940, 51] width 94 height 19
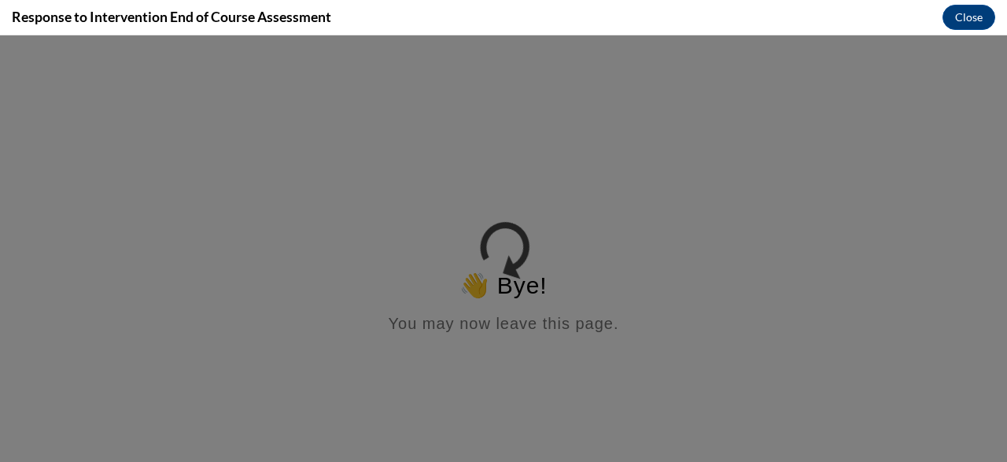
scroll to position [0, 0]
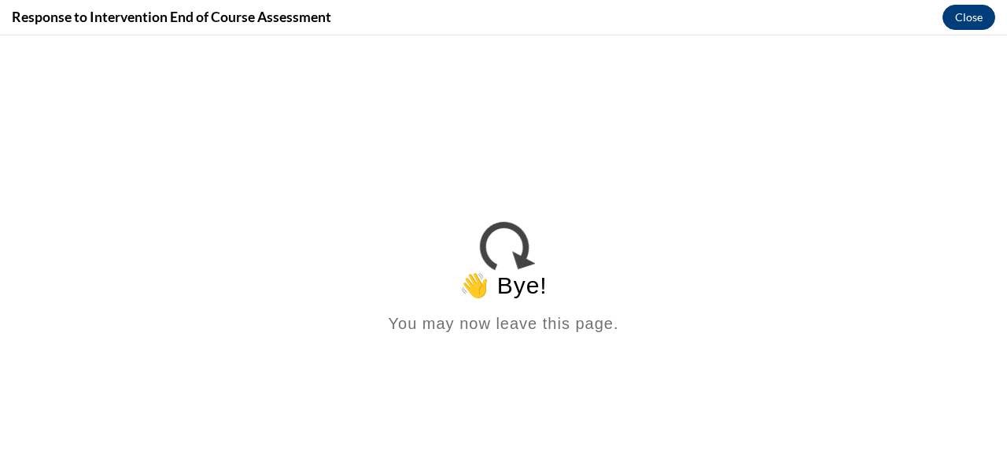
click at [977, 18] on button "Close" at bounding box center [969, 17] width 53 height 25
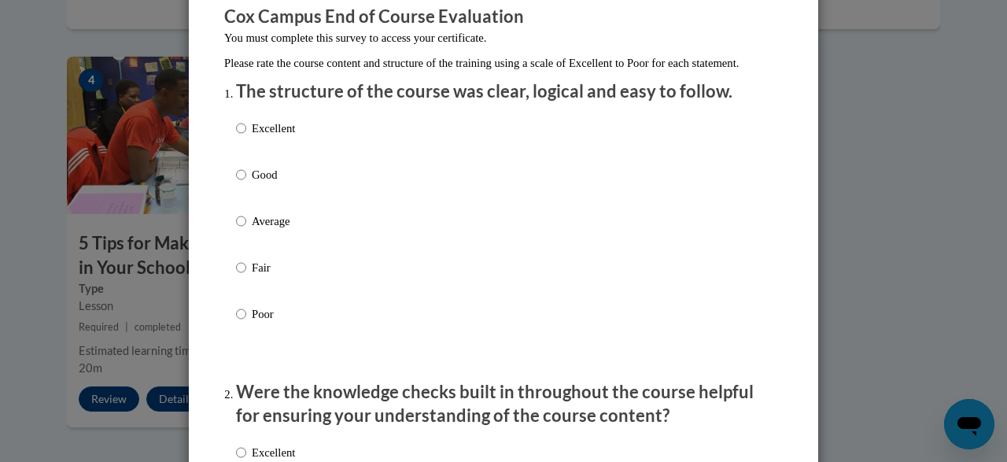
scroll to position [144, 0]
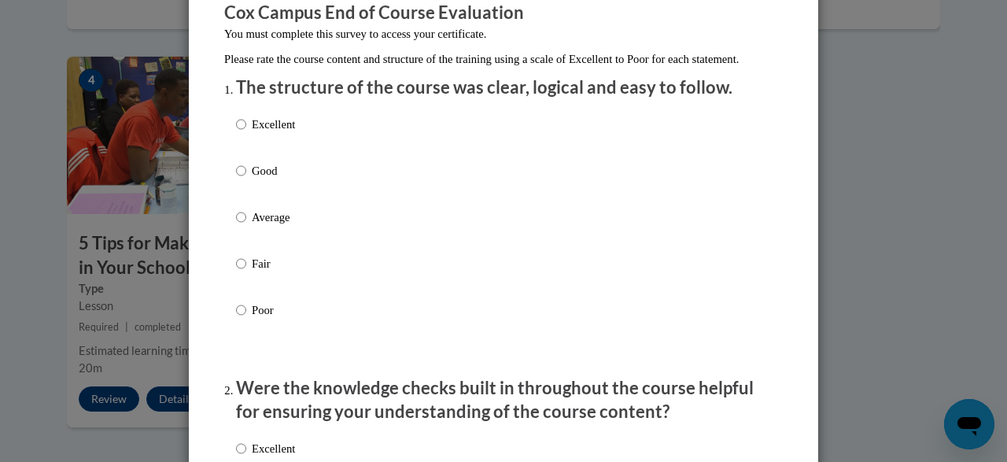
click at [266, 205] on label "Good" at bounding box center [265, 183] width 59 height 42
click at [246, 179] on input "Good" at bounding box center [241, 170] width 10 height 17
radio input "true"
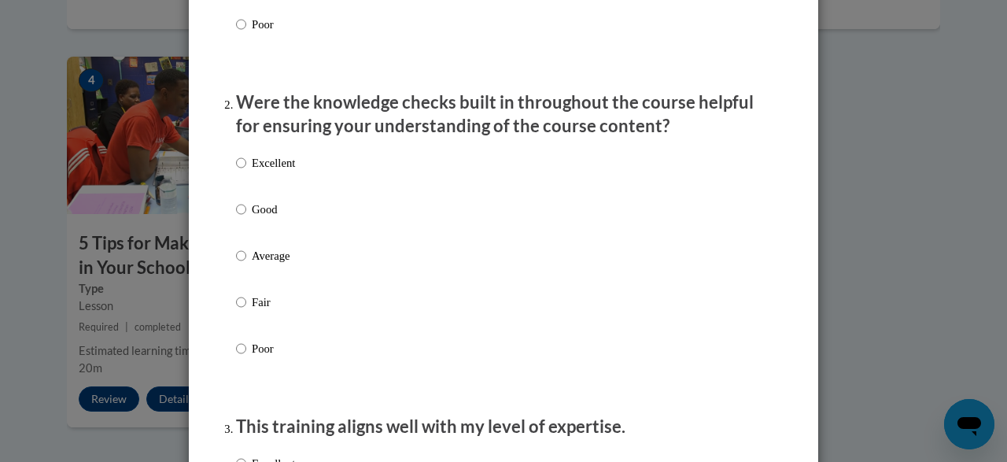
scroll to position [442, 0]
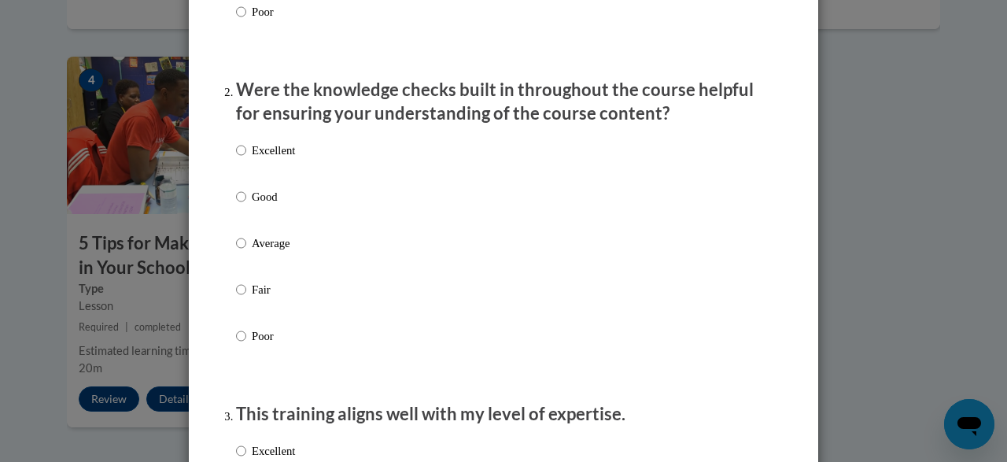
click at [264, 252] on p "Average" at bounding box center [273, 243] width 43 height 17
click at [246, 252] on input "Average" at bounding box center [241, 243] width 10 height 17
radio input "true"
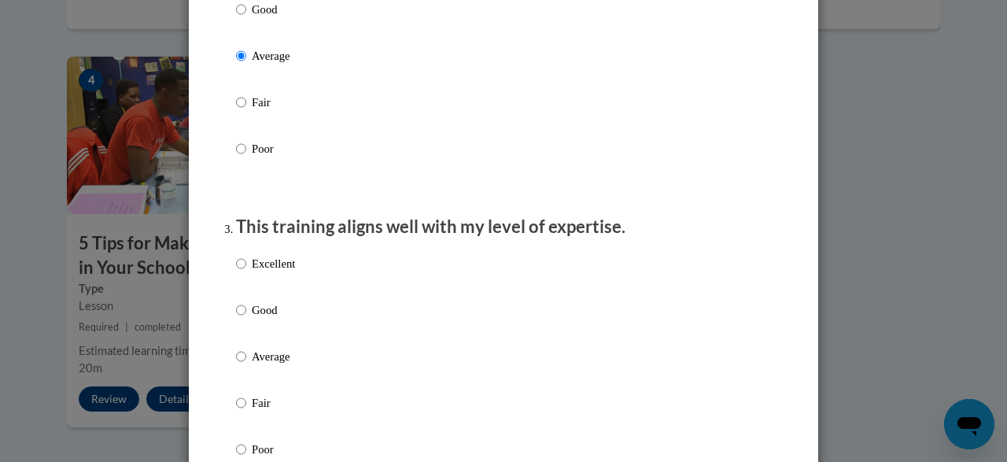
click at [268, 319] on p "Good" at bounding box center [273, 309] width 43 height 17
click at [246, 319] on input "Good" at bounding box center [241, 309] width 10 height 17
radio input "true"
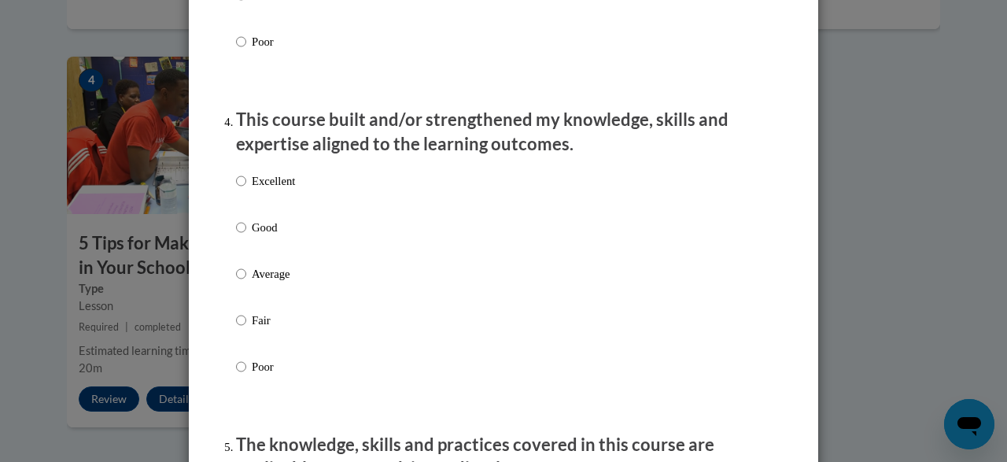
scroll to position [1038, 0]
click at [257, 327] on p "Fair" at bounding box center [273, 319] width 43 height 17
click at [246, 327] on input "Fair" at bounding box center [241, 319] width 10 height 17
radio input "true"
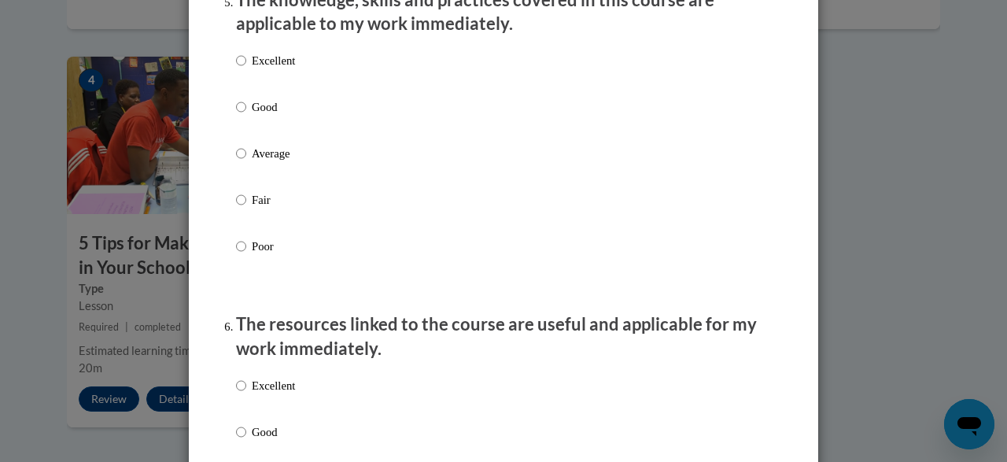
scroll to position [1483, 0]
click at [248, 279] on label "Poor" at bounding box center [265, 258] width 59 height 42
click at [246, 254] on input "Poor" at bounding box center [241, 245] width 10 height 17
radio input "true"
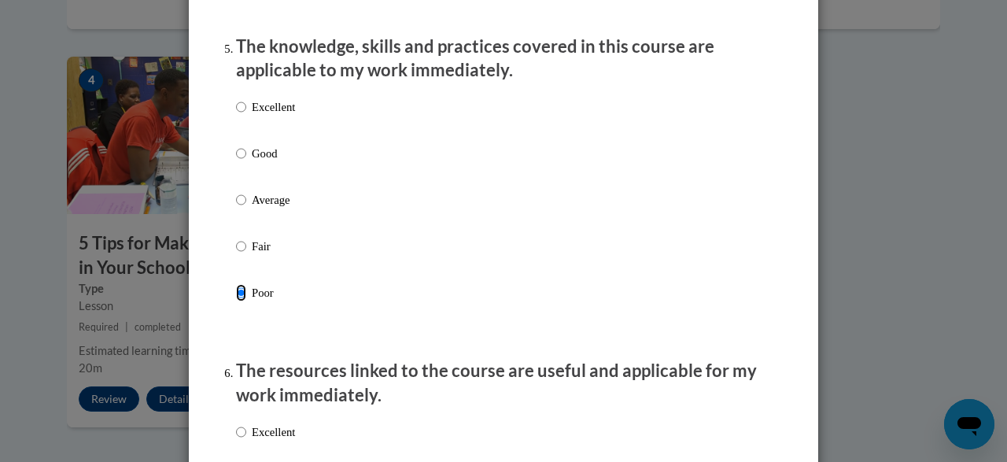
scroll to position [1439, 0]
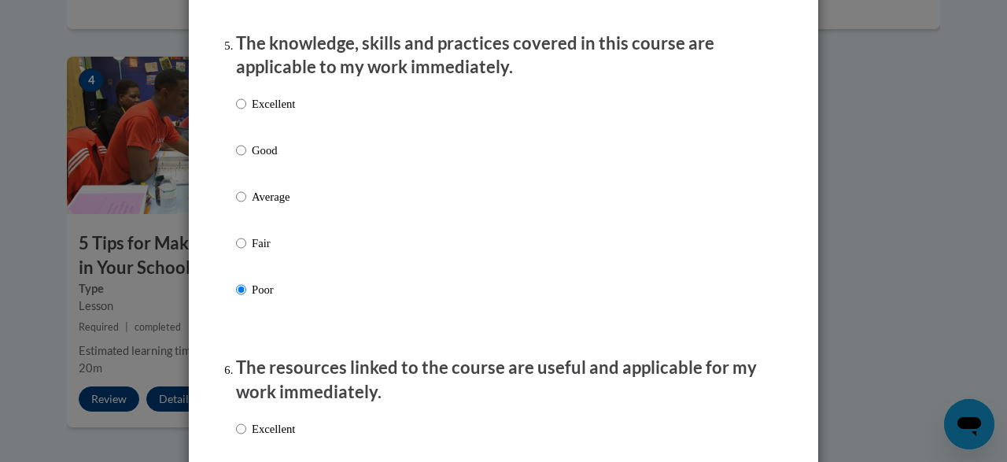
click at [249, 246] on div "Excellent Good Average Fair Poor" at bounding box center [265, 209] width 59 height 244
click at [249, 248] on div "Excellent Good Average Fair Poor" at bounding box center [265, 209] width 59 height 244
click at [244, 252] on input "Fair" at bounding box center [241, 243] width 10 height 17
radio input "true"
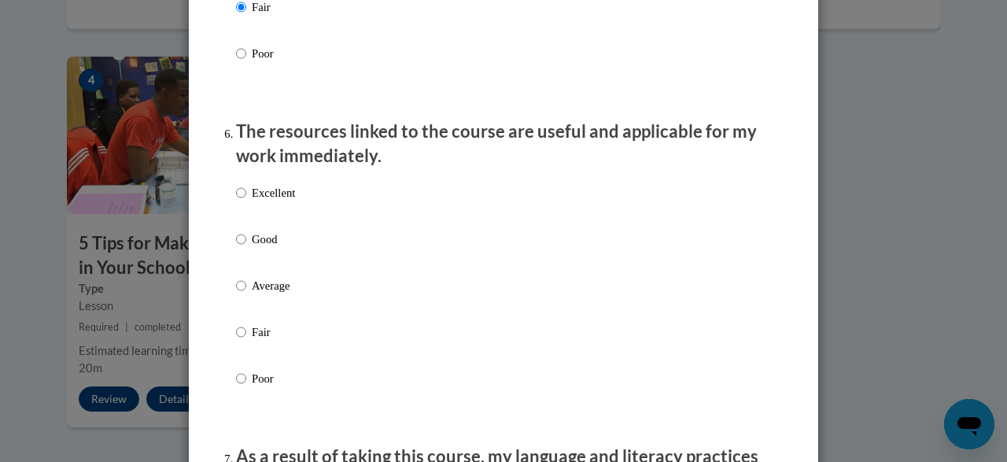
click at [253, 320] on label "Average" at bounding box center [265, 298] width 59 height 42
click at [246, 294] on input "Average" at bounding box center [241, 285] width 10 height 17
radio input "true"
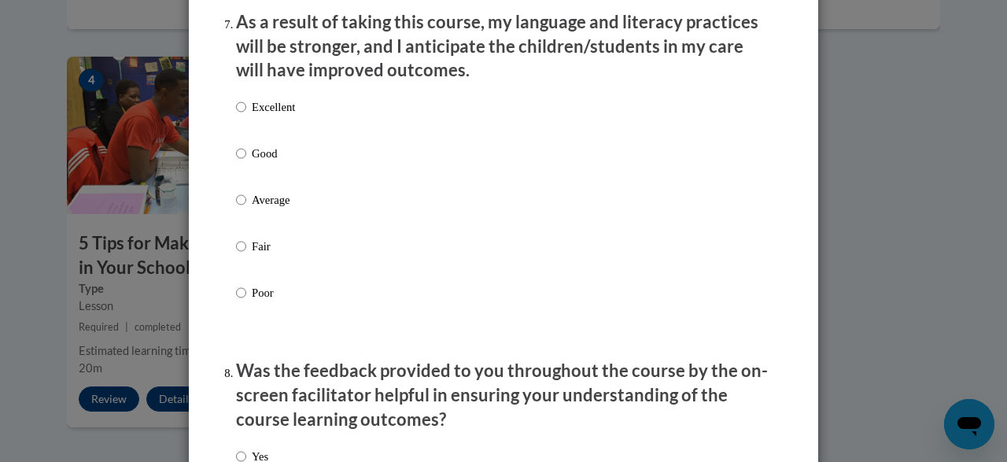
scroll to position [2111, 0]
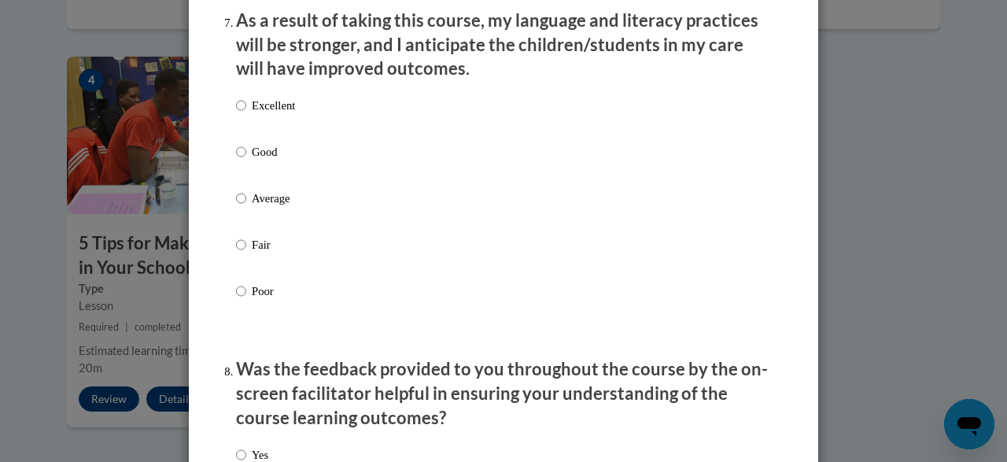
click at [279, 279] on label "Fair" at bounding box center [265, 257] width 59 height 42
click at [246, 253] on input "Fair" at bounding box center [241, 244] width 10 height 17
radio input "true"
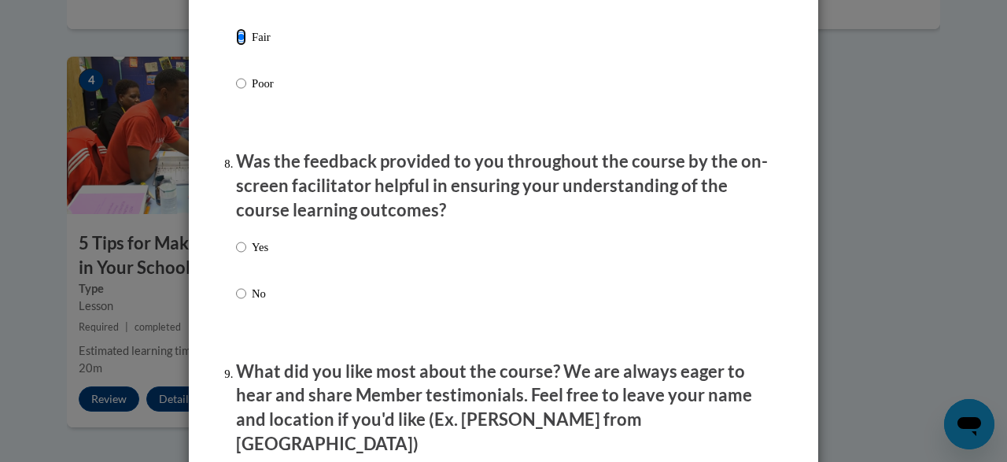
scroll to position [2326, 0]
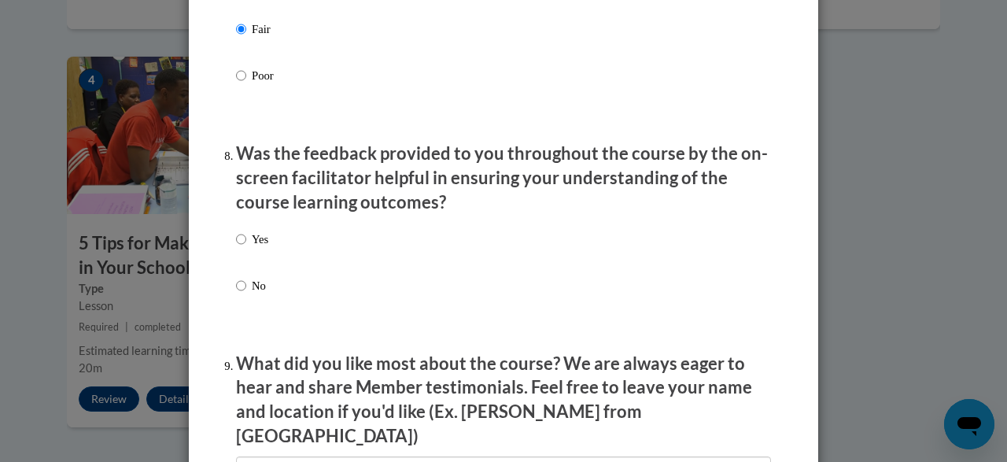
click at [264, 246] on p "Yes" at bounding box center [260, 239] width 17 height 17
click at [246, 246] on input "Yes" at bounding box center [241, 239] width 10 height 17
radio input "true"
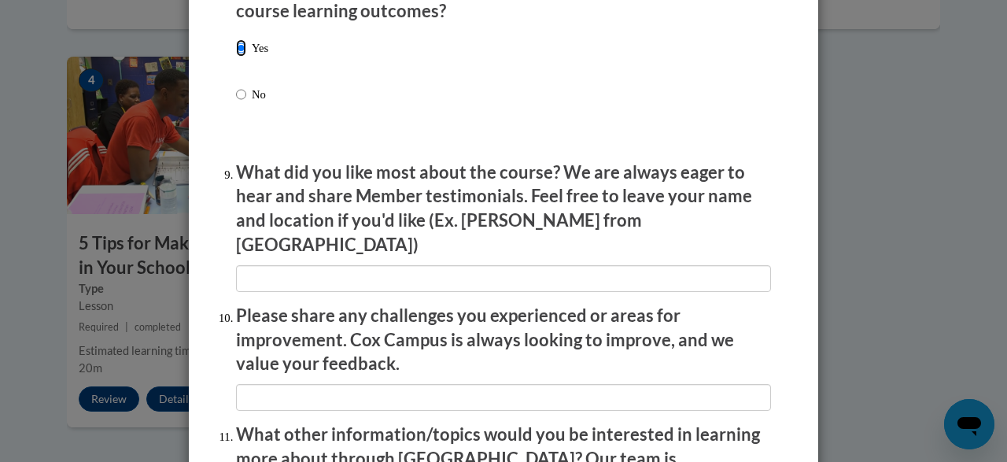
scroll to position [2523, 0]
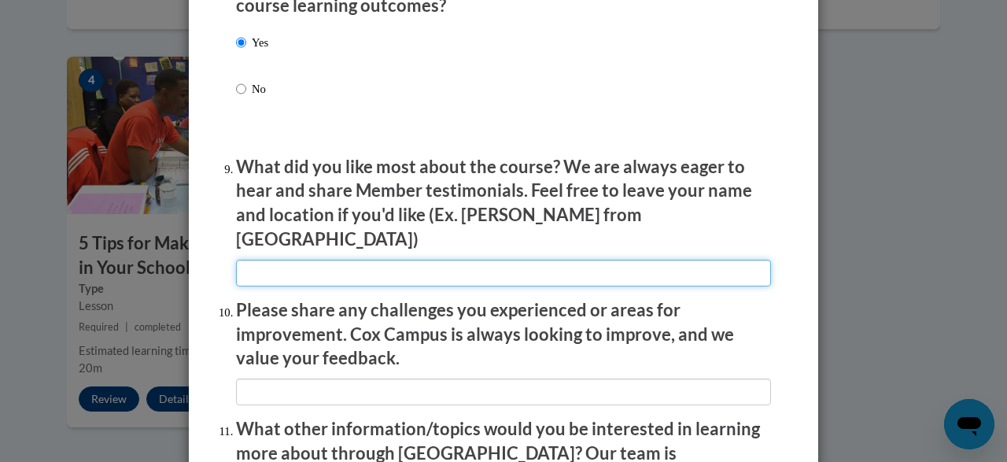
click at [316, 260] on input "textbox" at bounding box center [503, 273] width 535 height 27
type input "n/a"
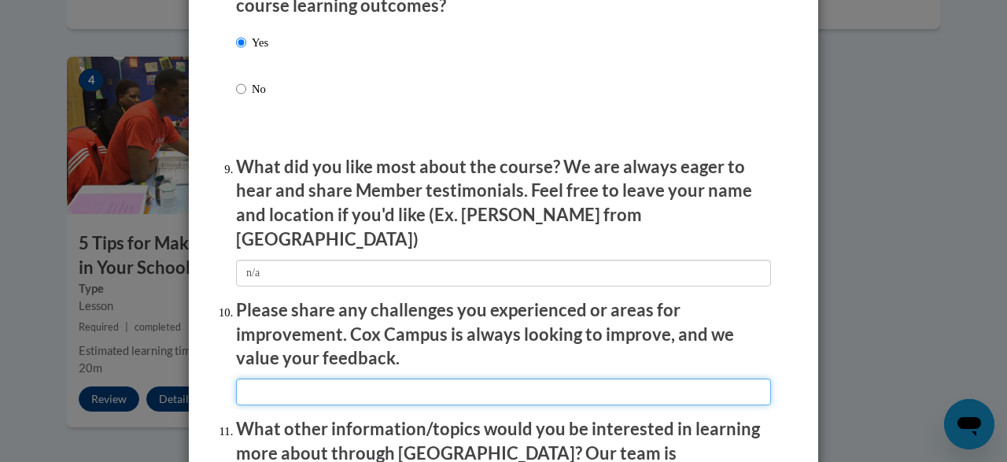
click at [311, 384] on input "textbox" at bounding box center [503, 392] width 535 height 27
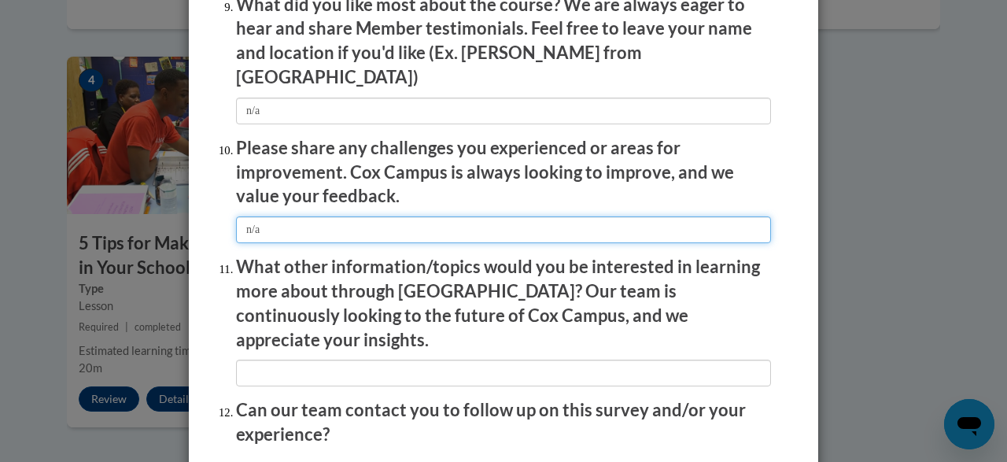
scroll to position [2689, 0]
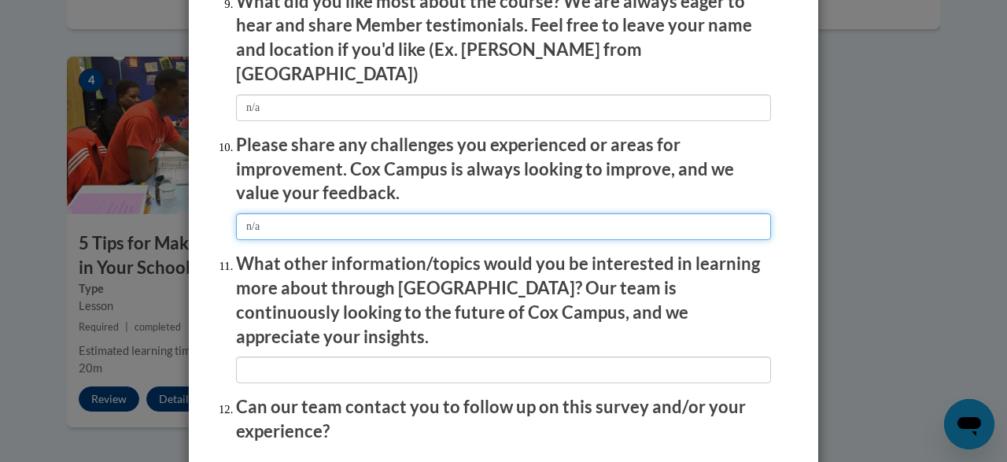
type input "n/a"
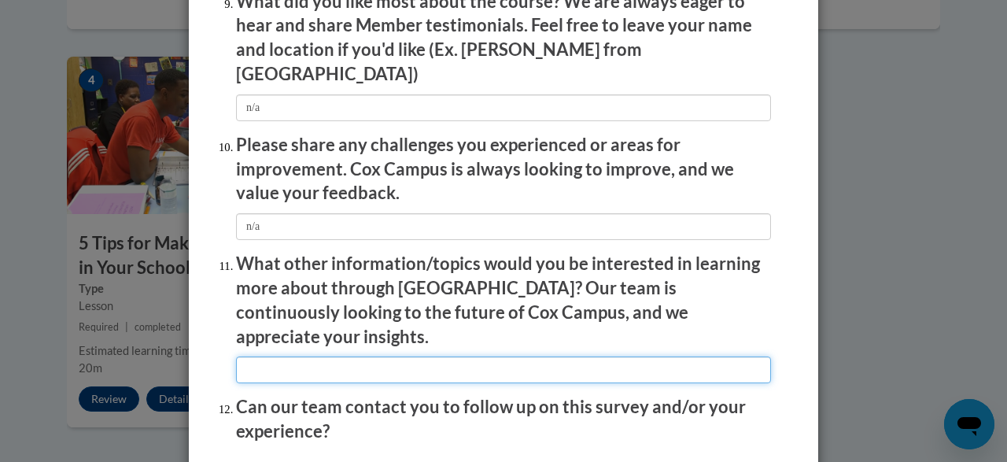
click at [289, 357] on input "textbox" at bounding box center [503, 370] width 535 height 27
type input "n/a"
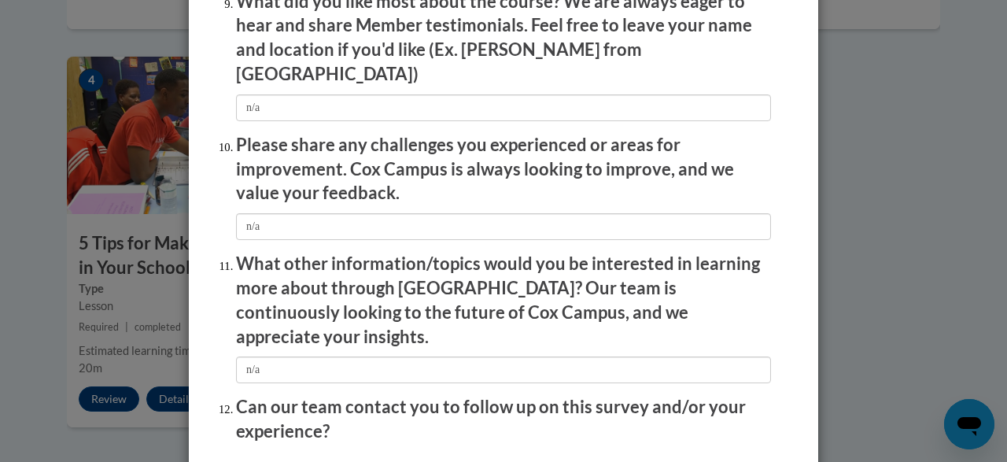
click at [392, 395] on p "Can our team contact you to follow up on this survey and/or your experience?" at bounding box center [503, 419] width 535 height 49
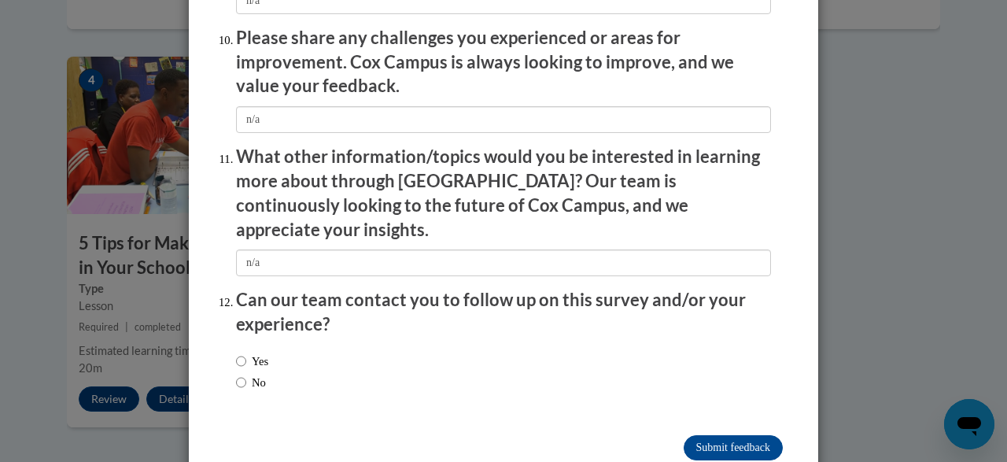
scroll to position [2796, 0]
click at [285, 355] on div "Yes No" at bounding box center [503, 373] width 535 height 59
click at [266, 373] on label "No" at bounding box center [251, 381] width 30 height 17
click at [246, 373] on input "No" at bounding box center [241, 381] width 10 height 17
radio input "true"
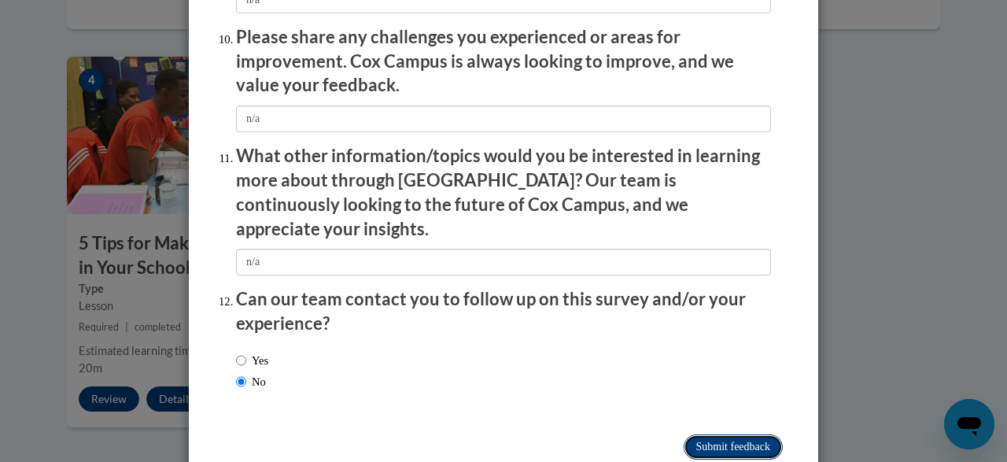
click at [712, 434] on input "Submit feedback" at bounding box center [733, 446] width 99 height 25
